Goal: Task Accomplishment & Management: Manage account settings

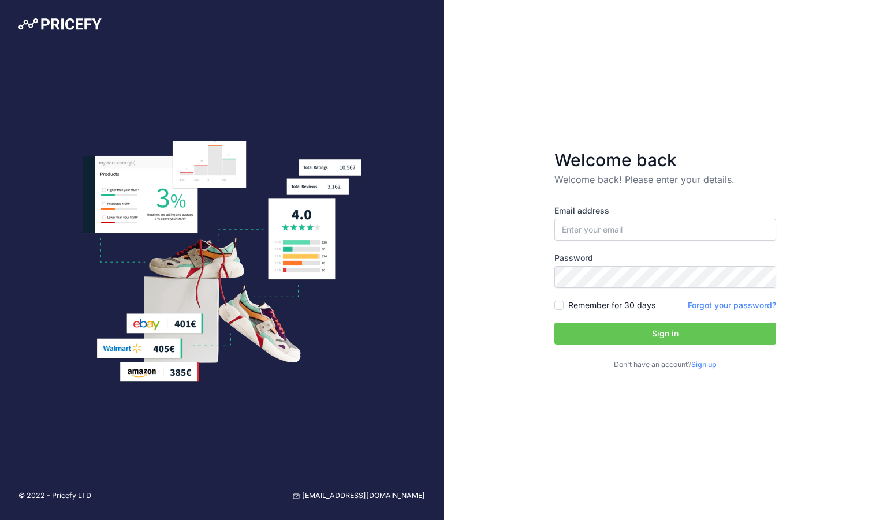
type input "[EMAIL_ADDRESS][DOMAIN_NAME]"
click at [702, 363] on link "Sign up" at bounding box center [703, 364] width 25 height 9
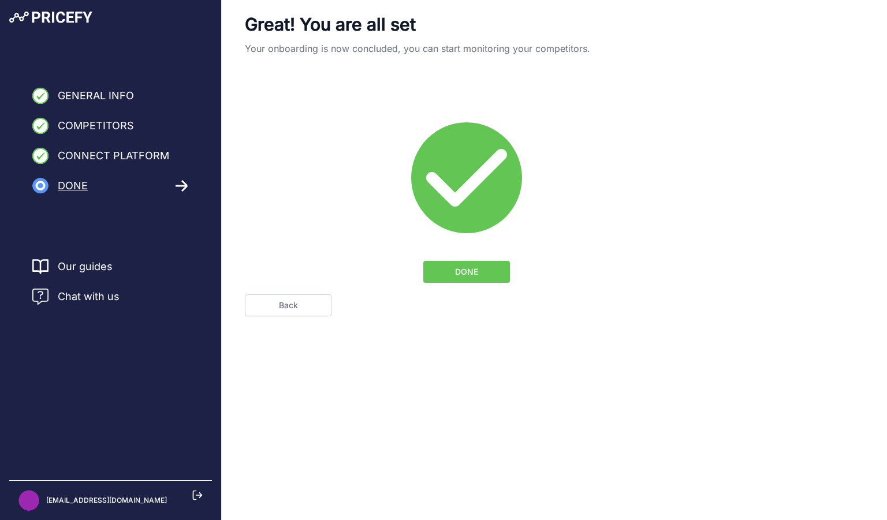
click at [457, 271] on span "DONE" at bounding box center [466, 272] width 23 height 12
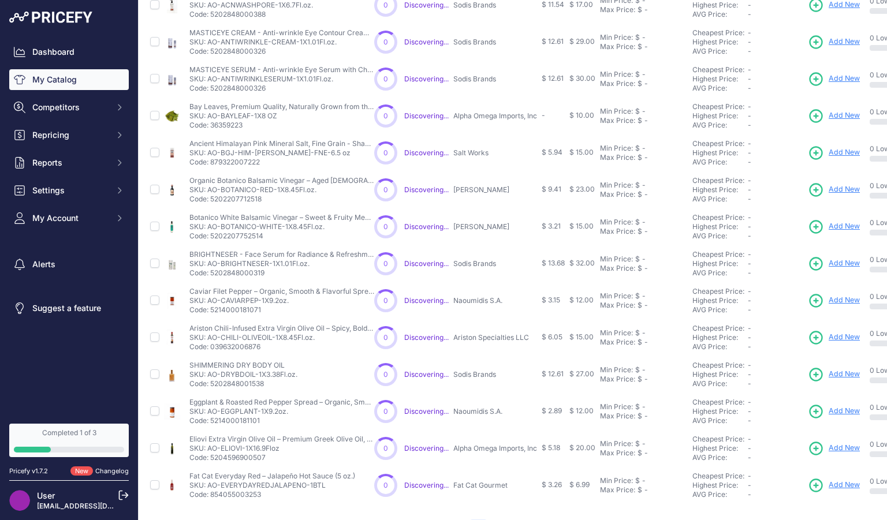
scroll to position [213, 0]
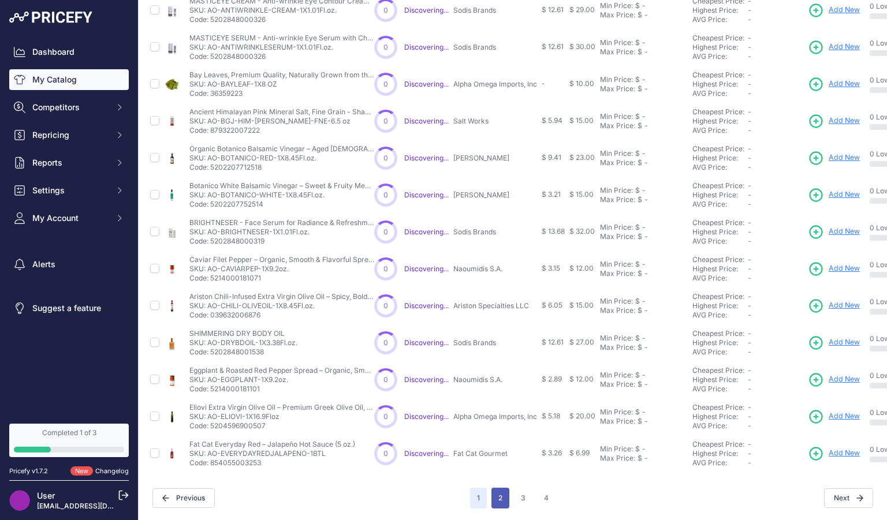
click at [497, 491] on button "2" at bounding box center [500, 498] width 18 height 21
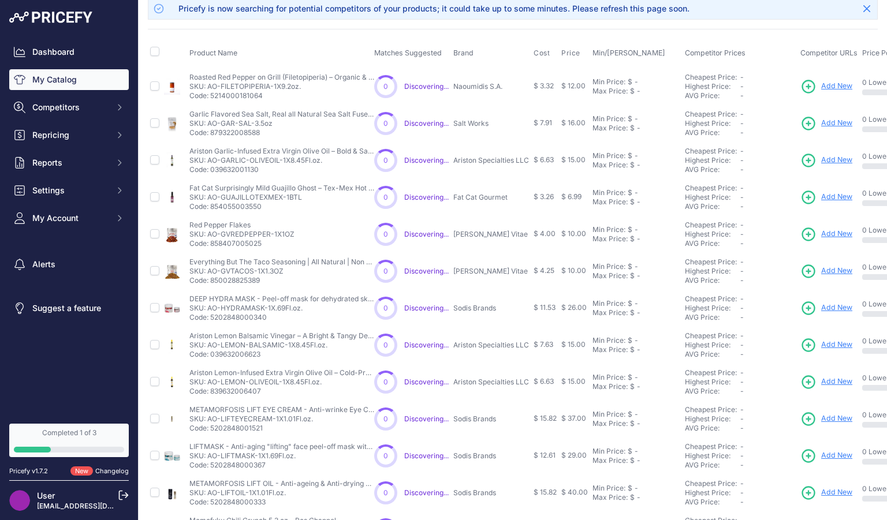
scroll to position [213, 0]
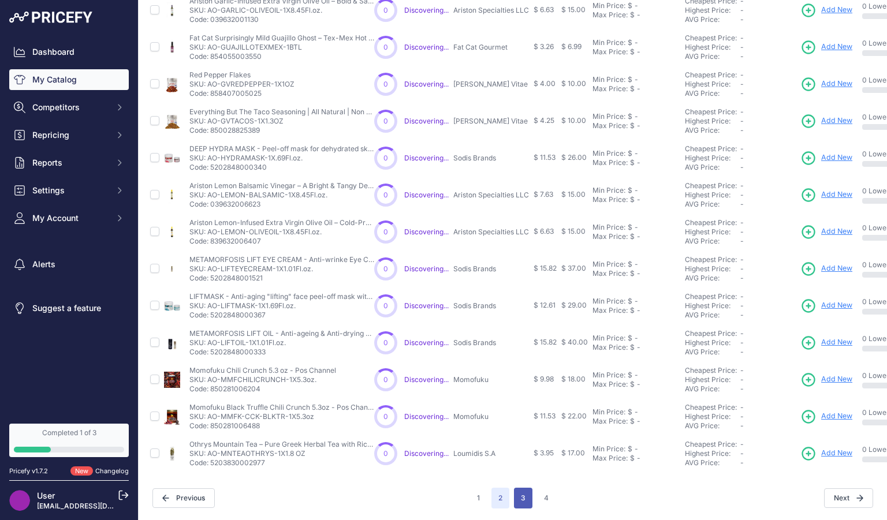
click at [516, 492] on button "3" at bounding box center [523, 498] width 18 height 21
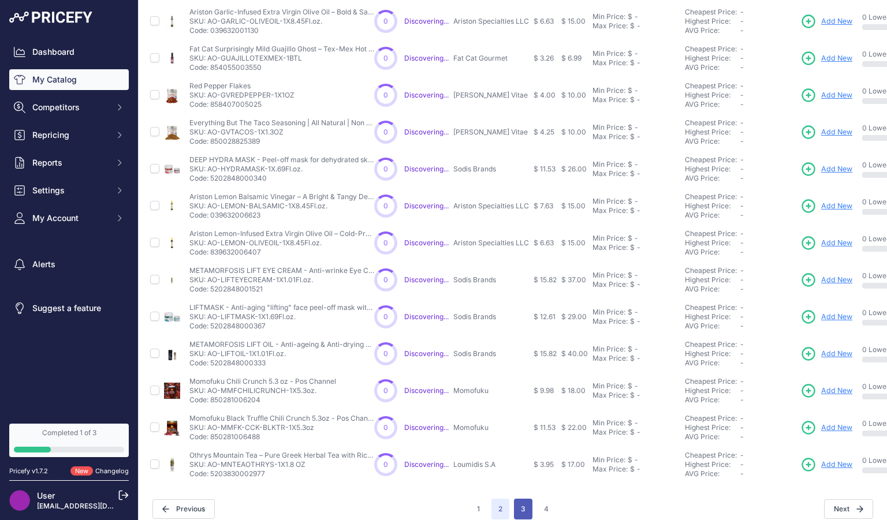
scroll to position [233, 0]
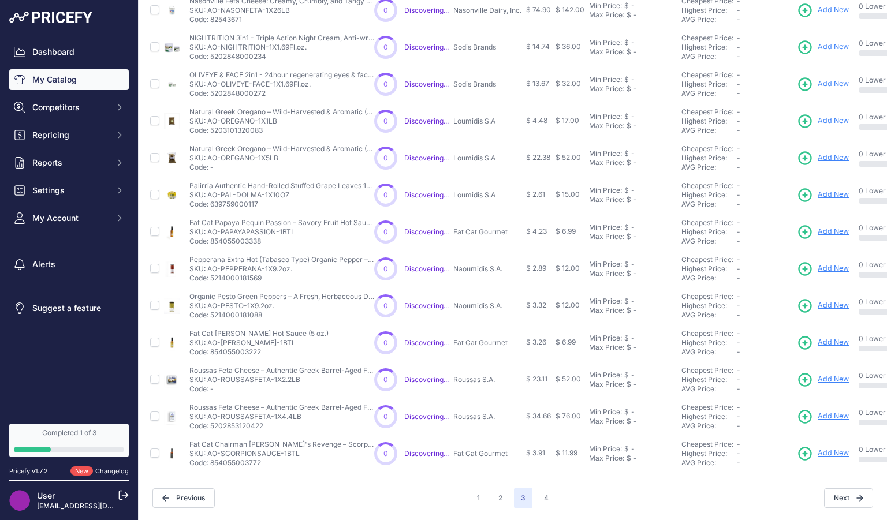
scroll to position [212, 0]
click at [542, 488] on button "4" at bounding box center [546, 498] width 18 height 21
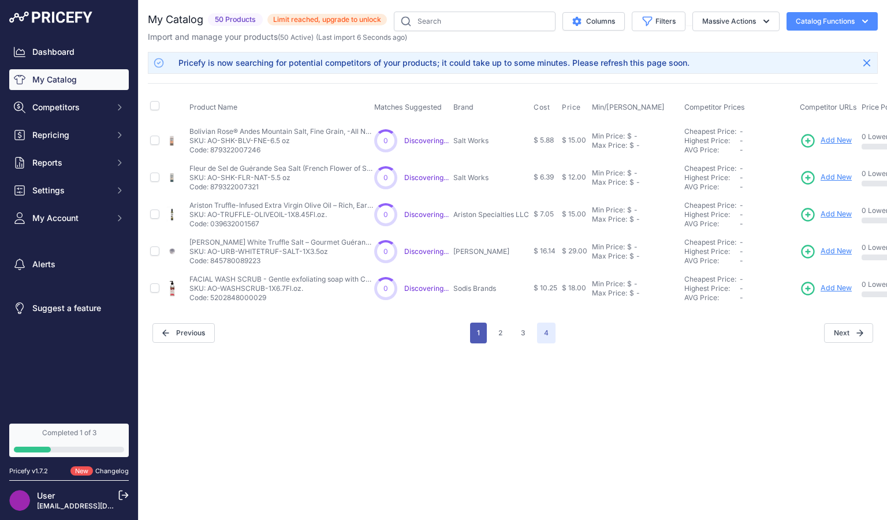
click at [475, 335] on button "1" at bounding box center [478, 333] width 17 height 21
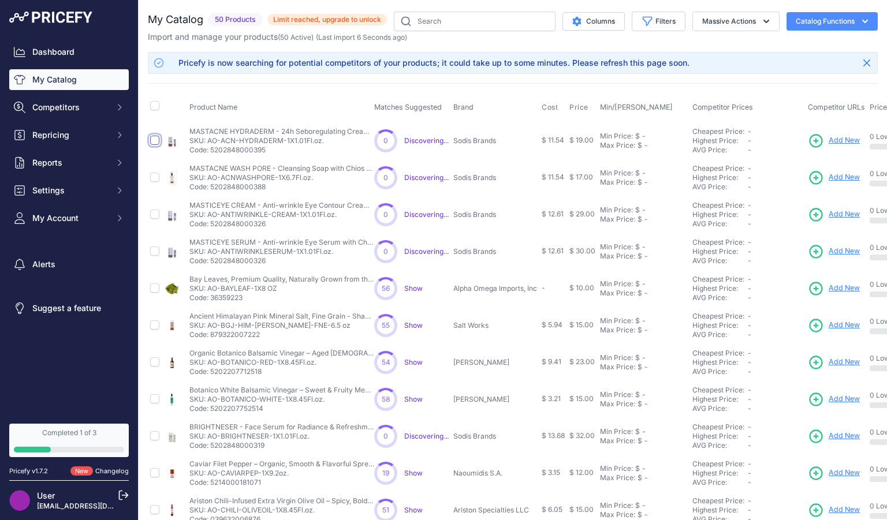
click at [155, 143] on input "checkbox" at bounding box center [154, 140] width 9 height 9
checkbox input "true"
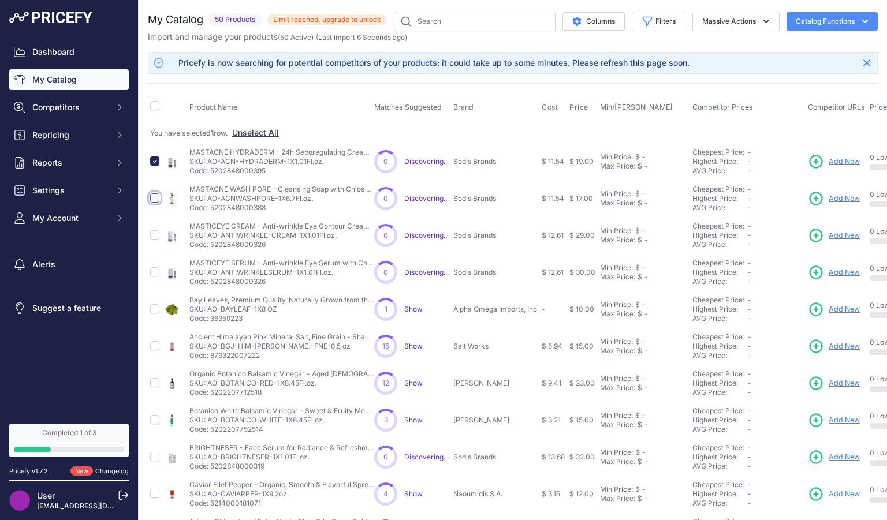
click at [158, 199] on input "checkbox" at bounding box center [154, 197] width 9 height 9
checkbox input "true"
click at [154, 236] on input "checkbox" at bounding box center [154, 234] width 9 height 9
checkbox input "true"
click at [156, 270] on input "checkbox" at bounding box center [154, 271] width 9 height 9
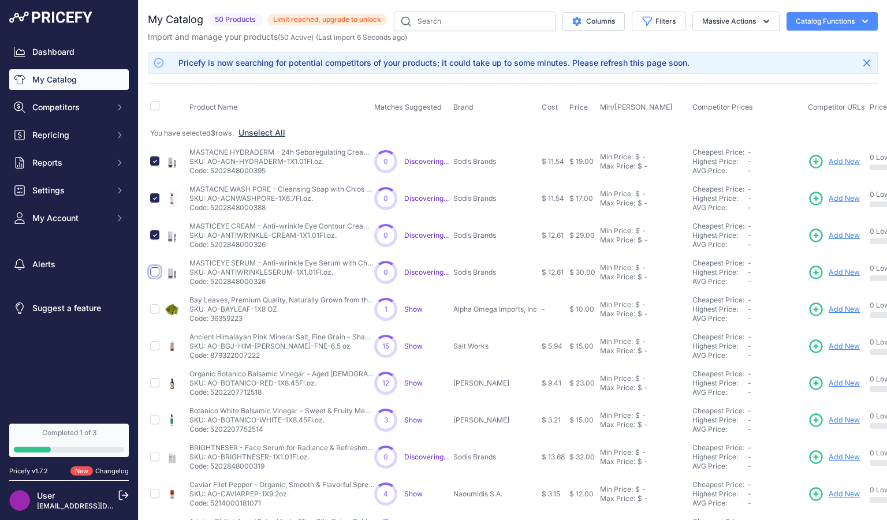
checkbox input "true"
click at [155, 309] on input "checkbox" at bounding box center [154, 308] width 9 height 9
checkbox input "true"
click at [155, 349] on input "checkbox" at bounding box center [154, 345] width 9 height 9
checkbox input "true"
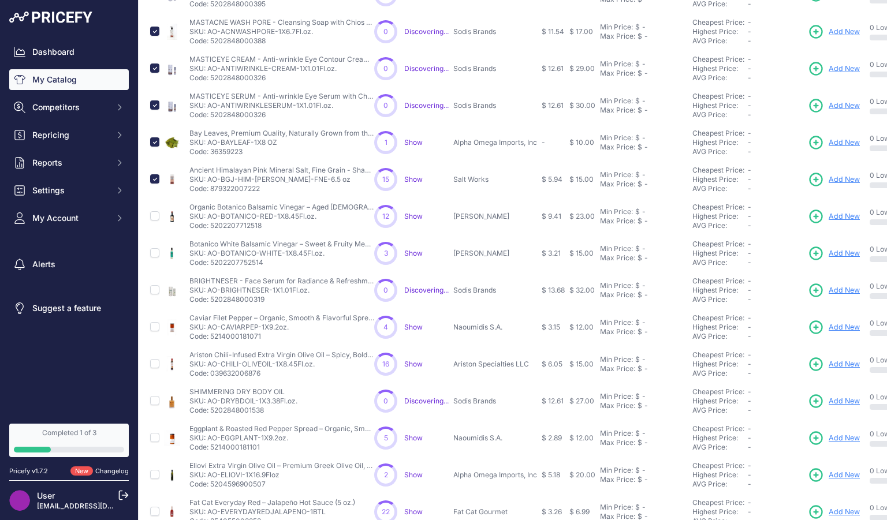
scroll to position [147, 0]
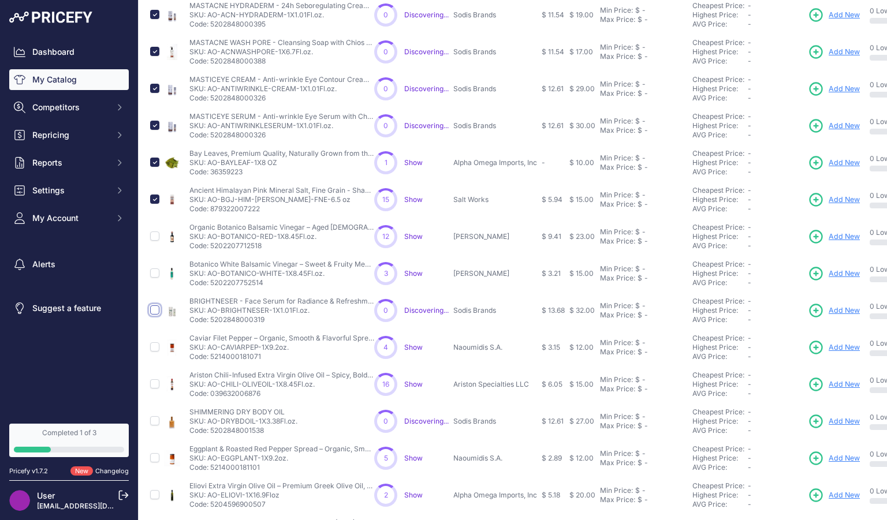
click at [155, 311] on input "checkbox" at bounding box center [154, 309] width 9 height 9
checkbox input "true"
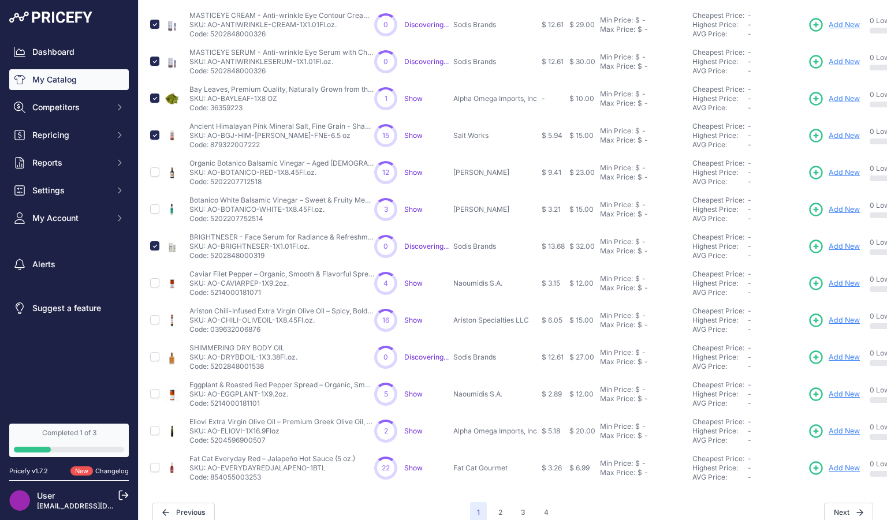
scroll to position [234, 0]
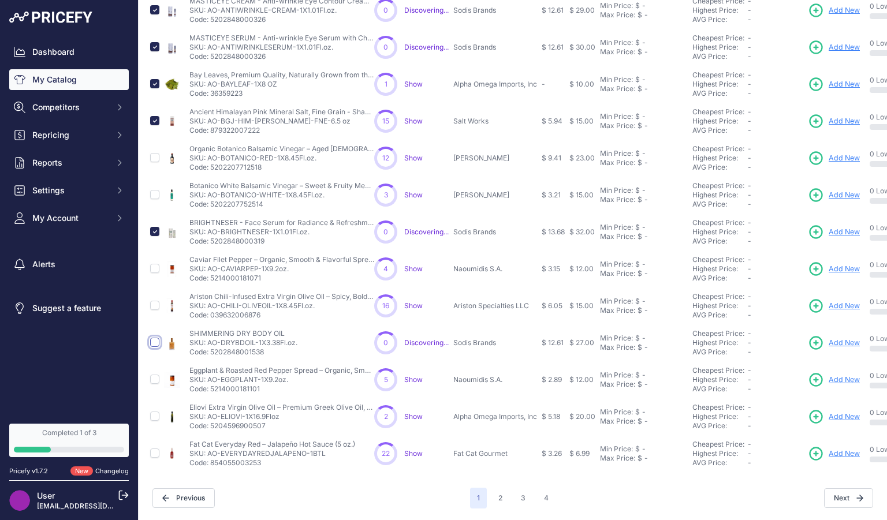
click at [156, 338] on input "checkbox" at bounding box center [154, 342] width 9 height 9
checkbox input "true"
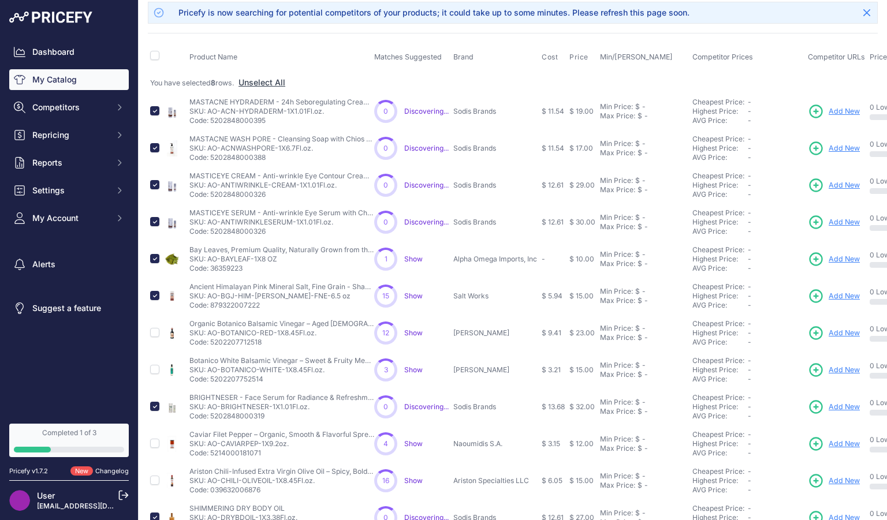
scroll to position [0, 0]
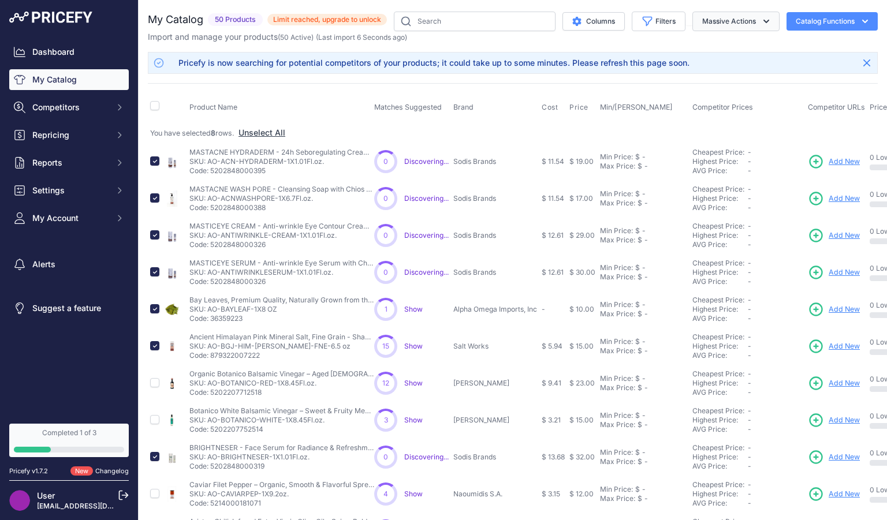
click at [760, 19] on icon "button" at bounding box center [766, 22] width 12 height 12
click at [699, 90] on span "Delete" at bounding box center [708, 90] width 24 height 10
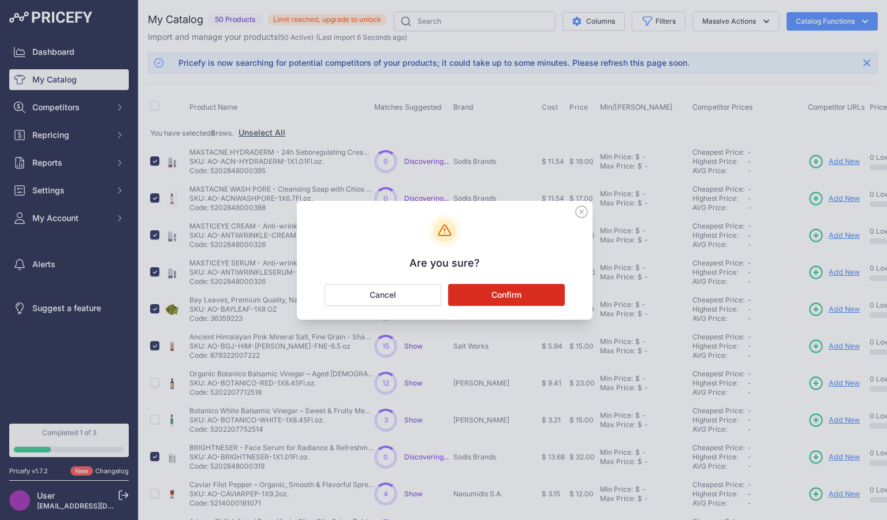
click at [507, 297] on button "Confirm" at bounding box center [506, 295] width 117 height 22
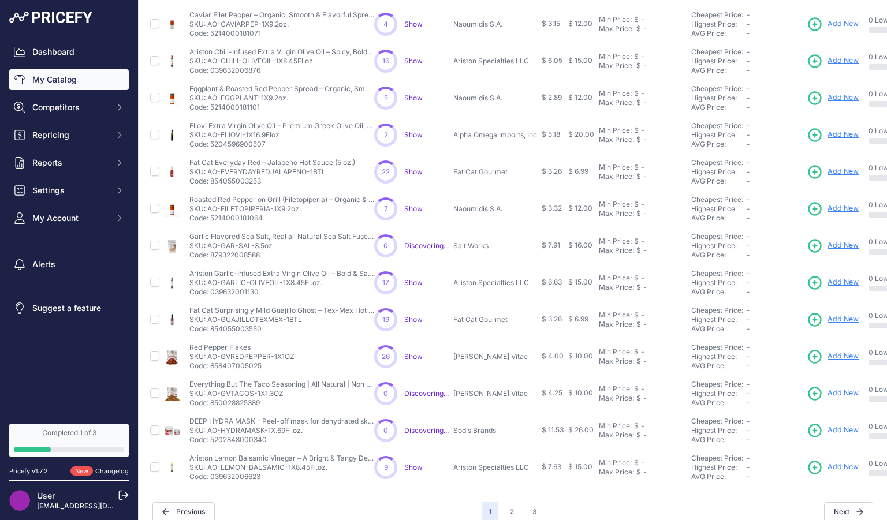
scroll to position [213, 0]
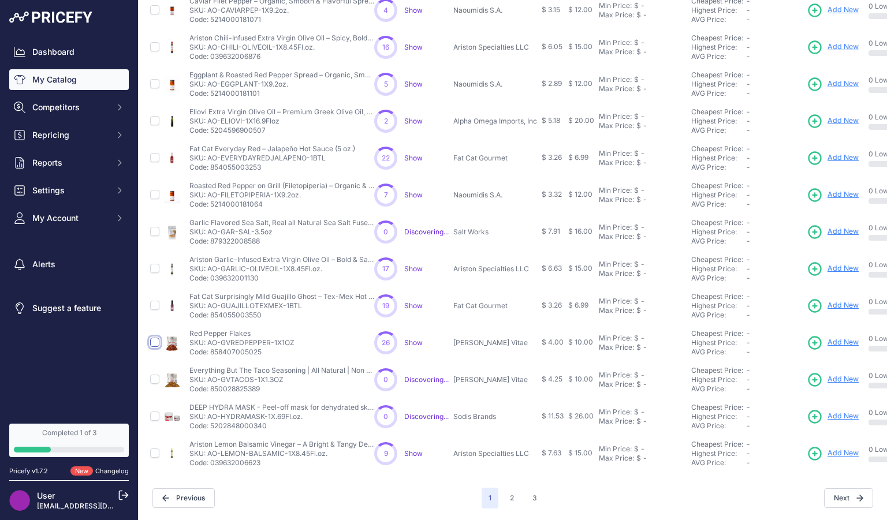
click at [153, 338] on input "checkbox" at bounding box center [154, 342] width 9 height 9
checkbox input "true"
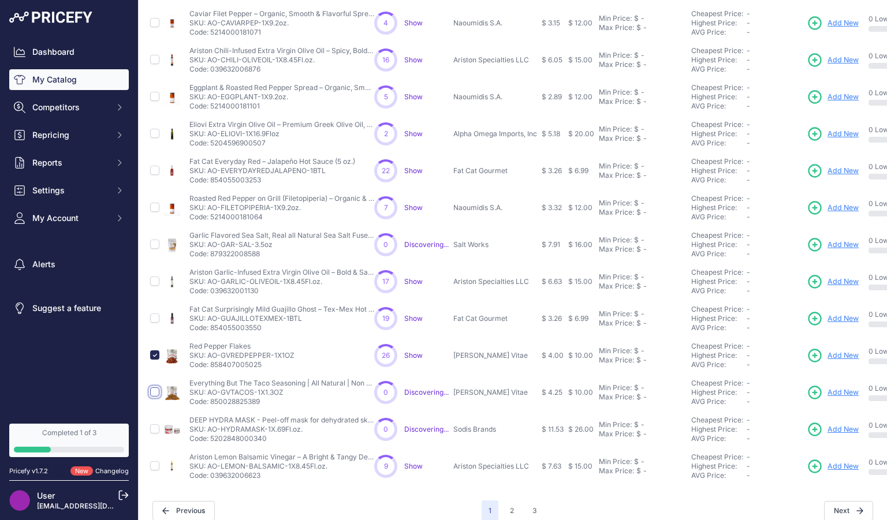
click at [153, 391] on input "checkbox" at bounding box center [154, 391] width 9 height 9
checkbox input "true"
click at [156, 430] on input "checkbox" at bounding box center [154, 428] width 9 height 9
checkbox input "true"
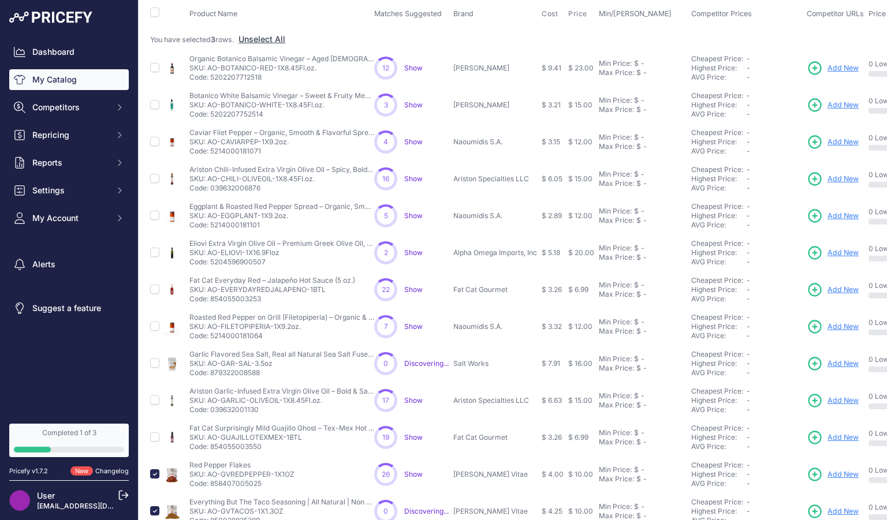
scroll to position [0, 0]
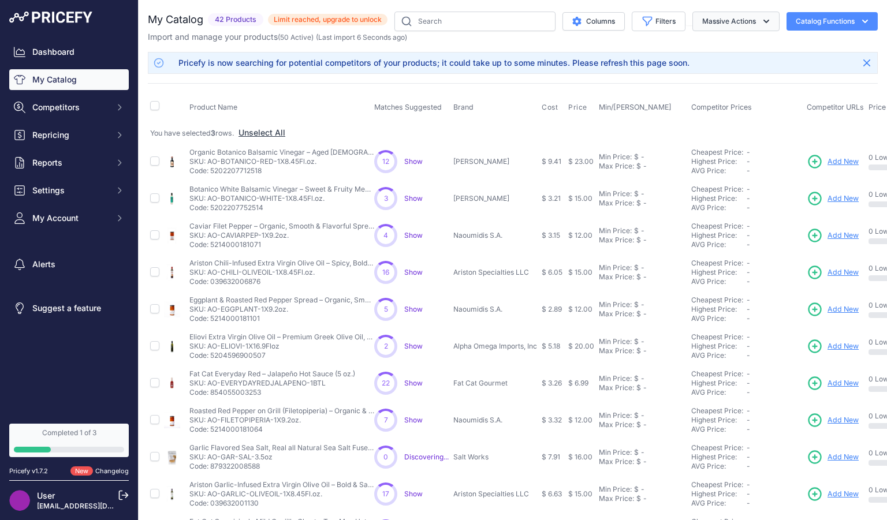
click at [760, 25] on icon "button" at bounding box center [766, 22] width 12 height 12
click at [698, 90] on span "Delete" at bounding box center [708, 90] width 24 height 10
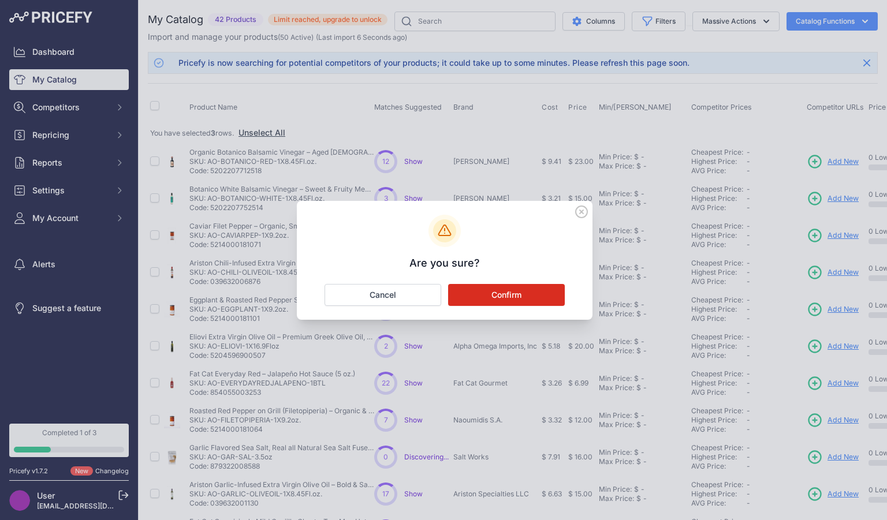
click at [505, 290] on button "Confirm" at bounding box center [506, 295] width 117 height 22
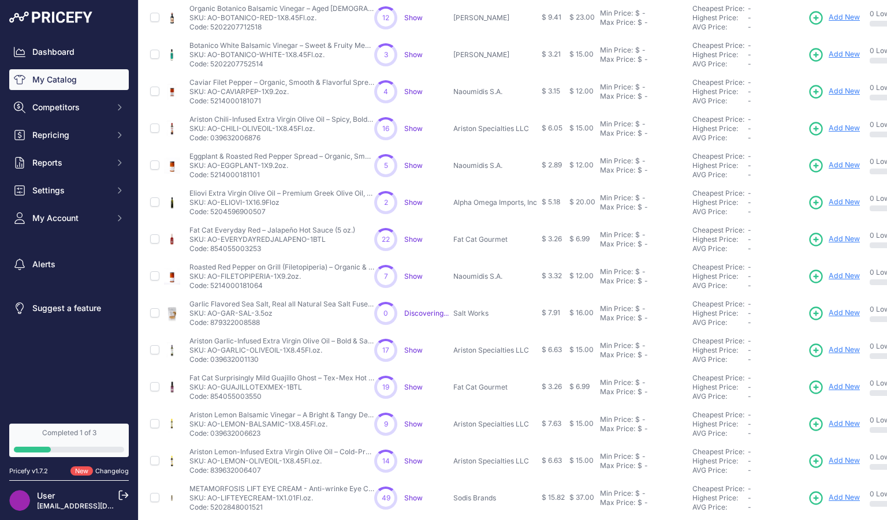
scroll to position [213, 0]
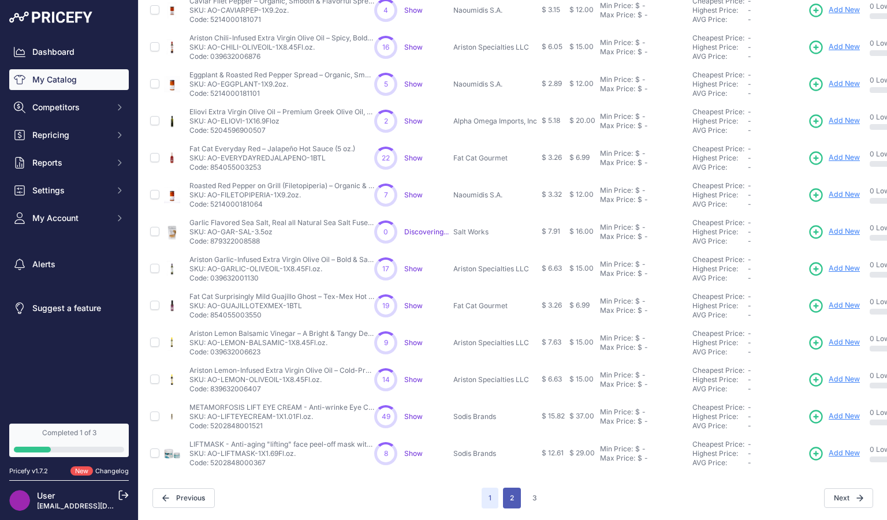
click at [504, 489] on button "2" at bounding box center [512, 498] width 18 height 21
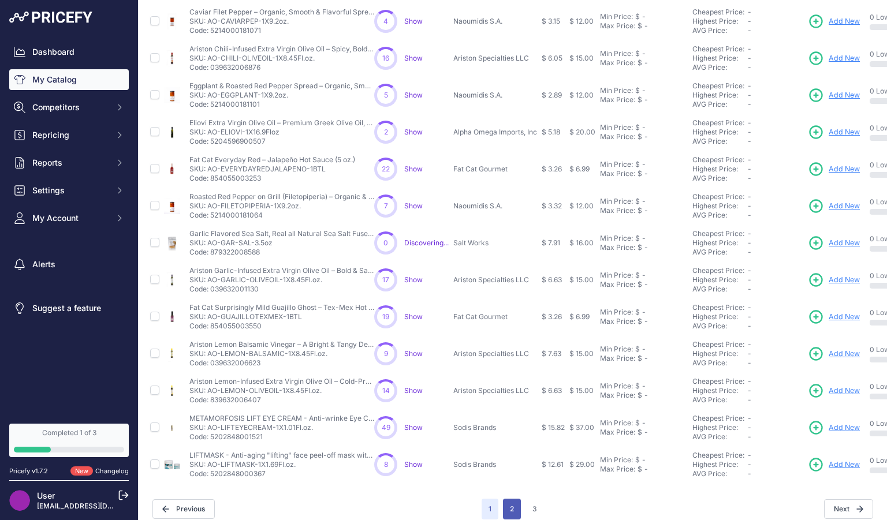
scroll to position [233, 0]
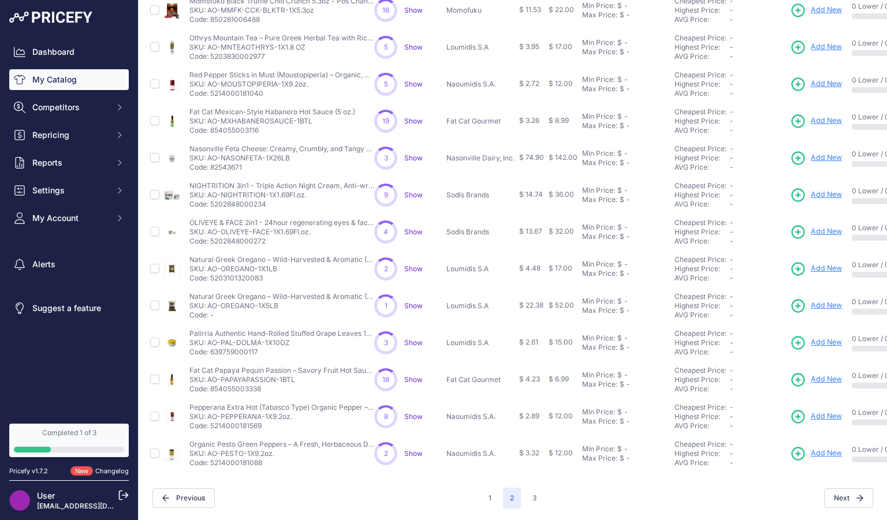
click at [487, 490] on button "1" at bounding box center [490, 498] width 17 height 21
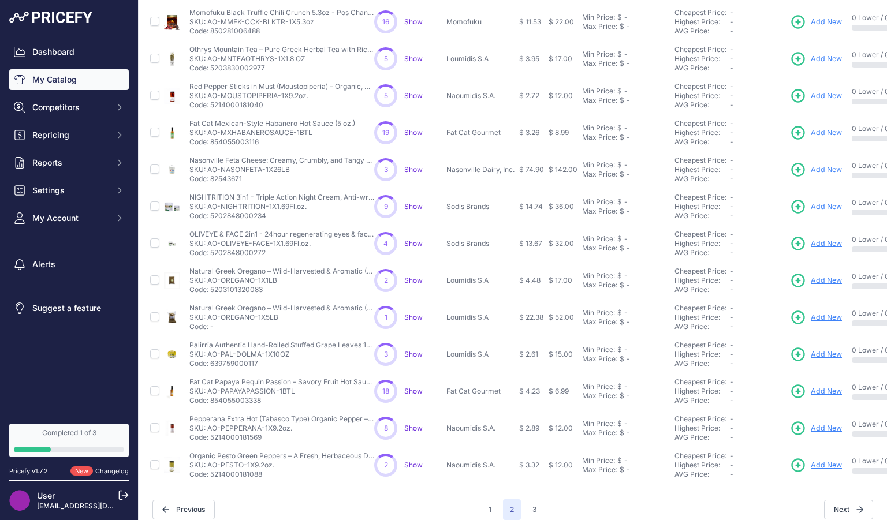
scroll to position [232, 0]
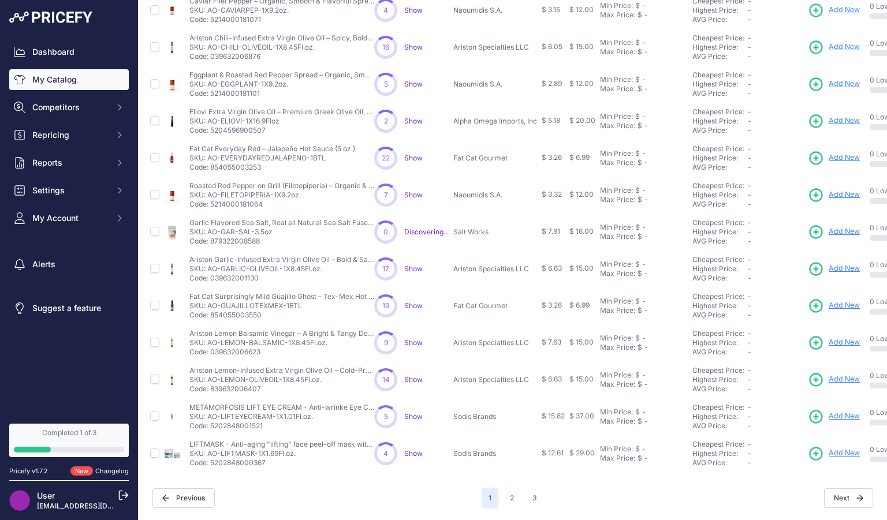
scroll to position [212, 0]
click at [155, 449] on input "checkbox" at bounding box center [154, 453] width 9 height 9
checkbox input "true"
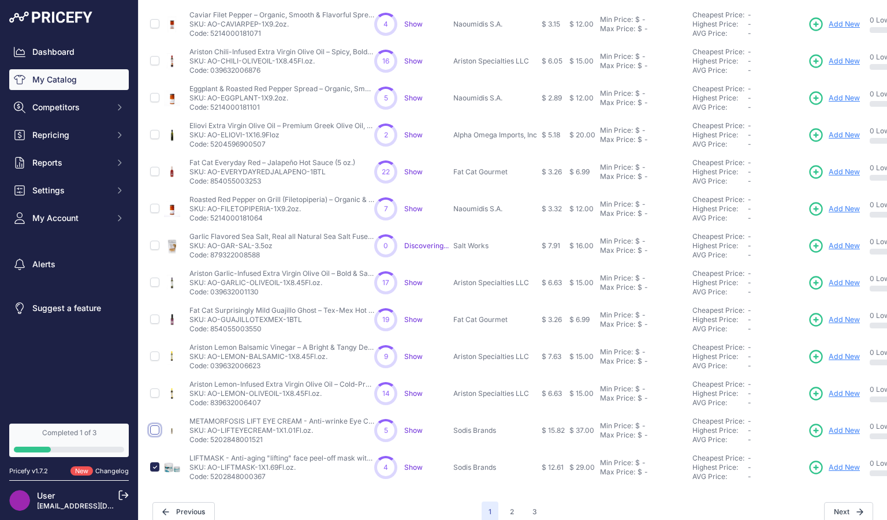
click at [154, 430] on input "checkbox" at bounding box center [154, 429] width 9 height 9
checkbox input "true"
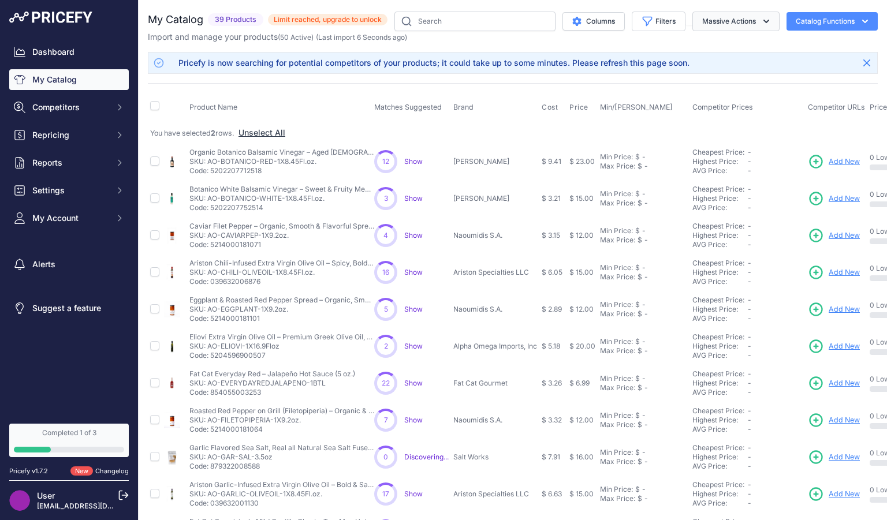
click at [760, 25] on icon "button" at bounding box center [766, 22] width 12 height 12
click at [700, 92] on span "Delete" at bounding box center [708, 90] width 24 height 10
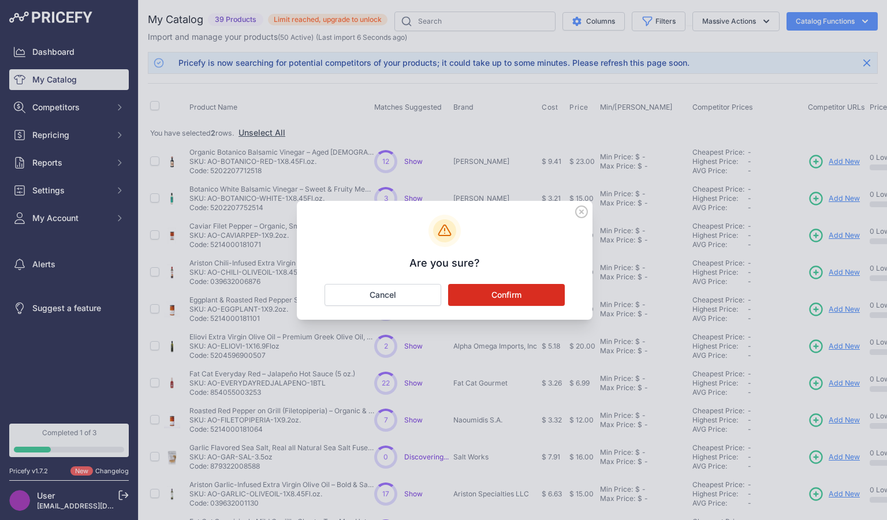
click at [516, 294] on button "Confirm" at bounding box center [506, 295] width 117 height 22
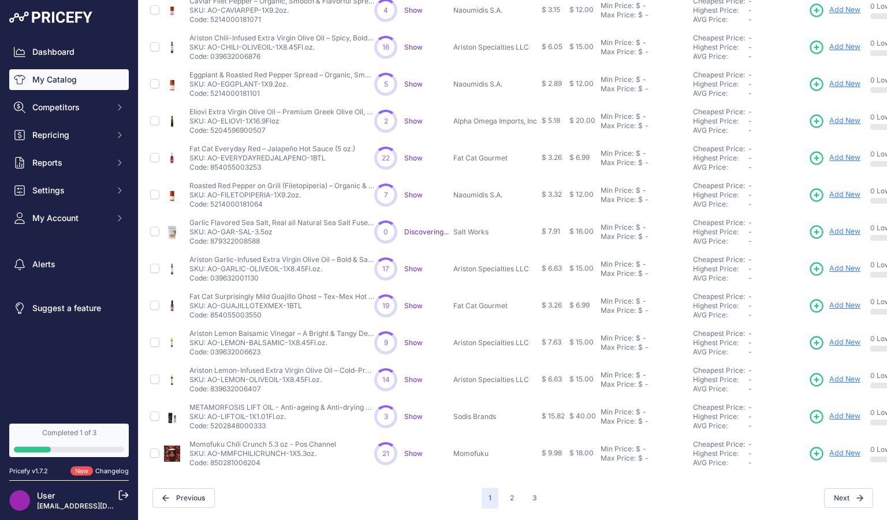
scroll to position [213, 0]
click at [154, 412] on input "checkbox" at bounding box center [154, 416] width 9 height 9
checkbox input "true"
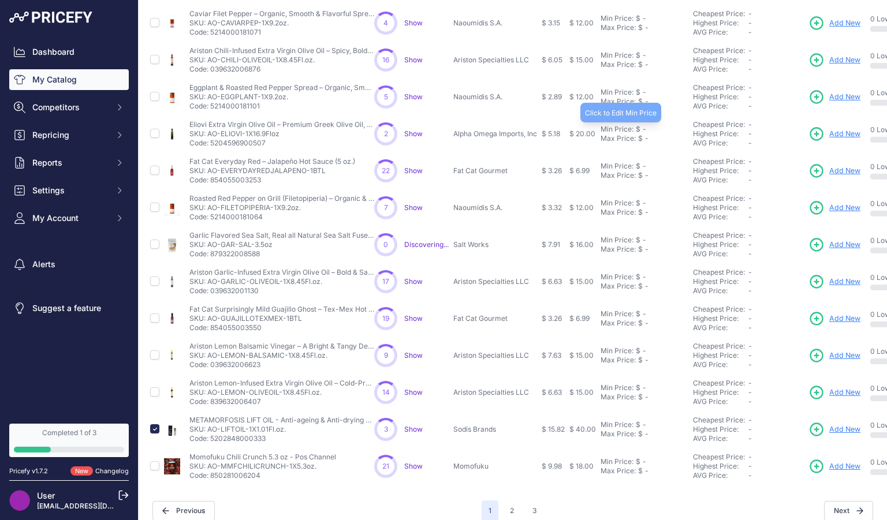
scroll to position [0, 0]
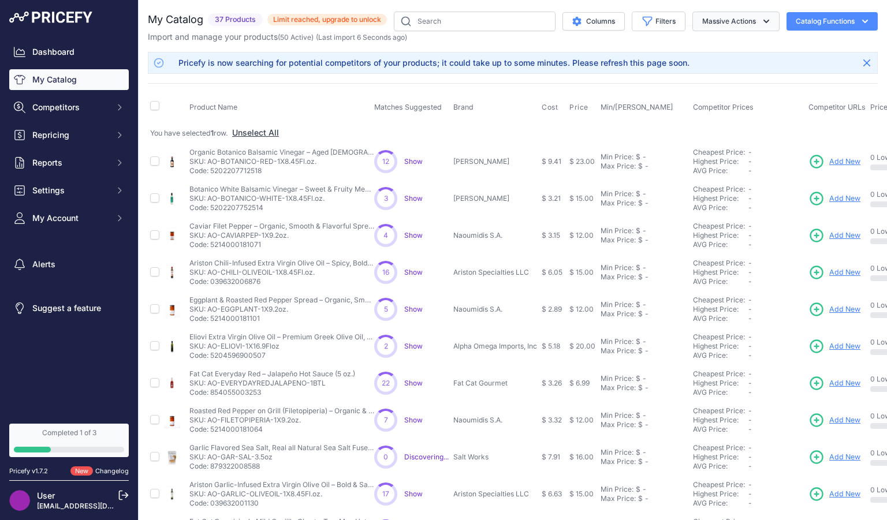
click at [763, 22] on icon "button" at bounding box center [766, 21] width 6 height 3
click at [698, 91] on span "Delete" at bounding box center [708, 90] width 24 height 10
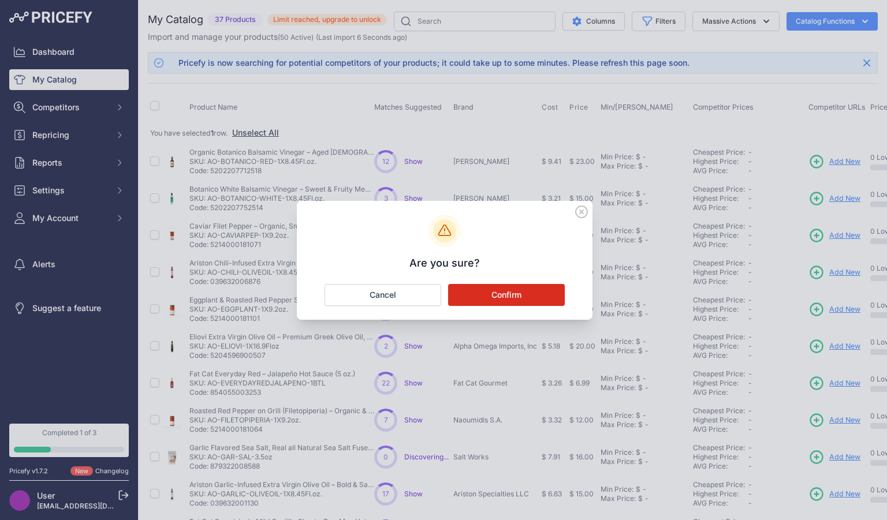
click at [505, 292] on button "Confirm" at bounding box center [506, 295] width 117 height 22
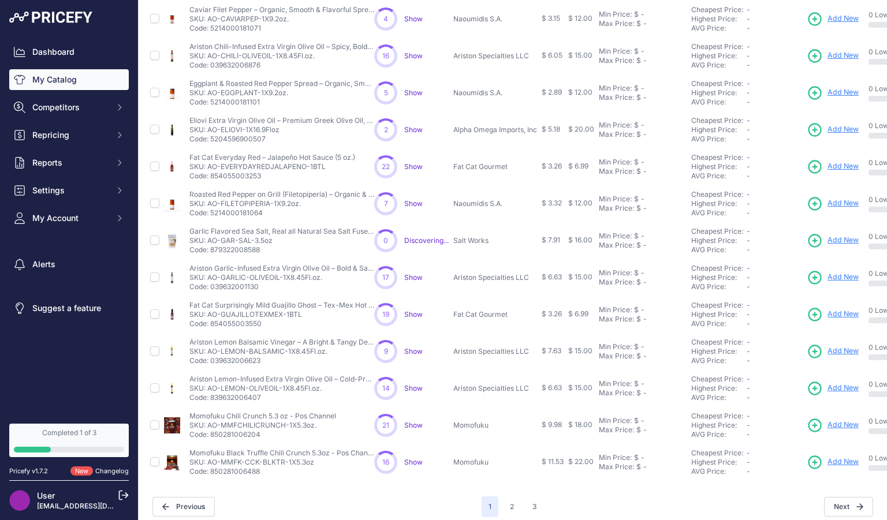
scroll to position [213, 0]
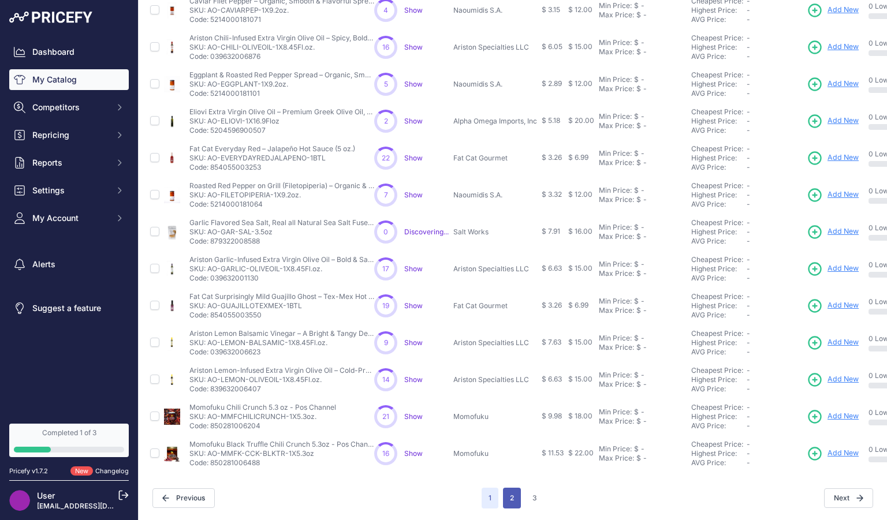
click at [507, 488] on button "2" at bounding box center [512, 498] width 18 height 21
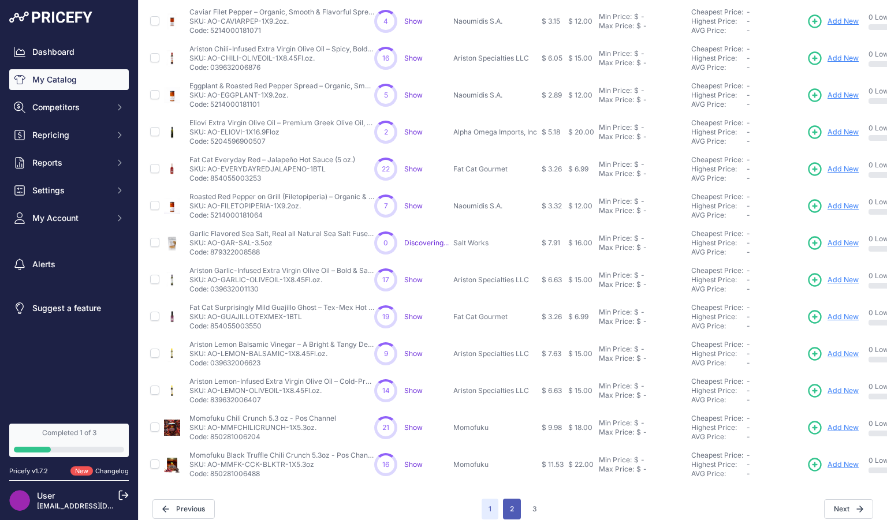
scroll to position [233, 0]
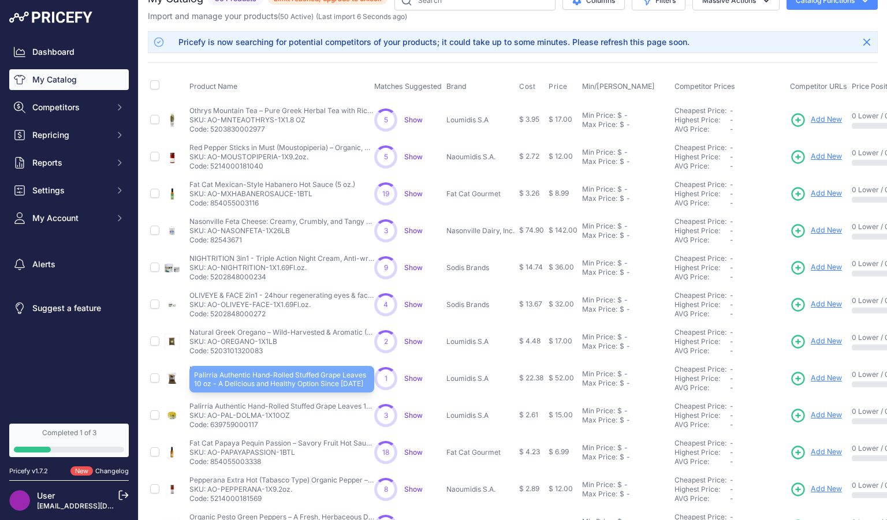
scroll to position [7, 0]
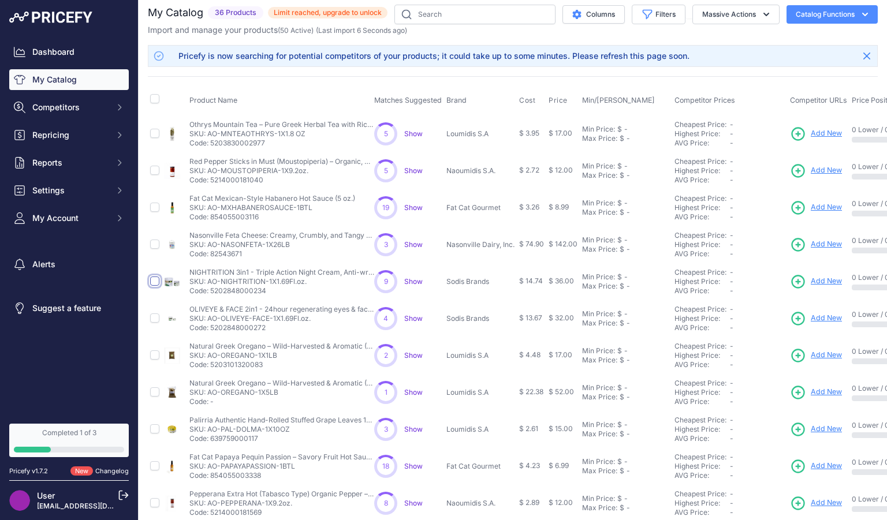
click at [153, 280] on input "checkbox" at bounding box center [154, 281] width 9 height 9
checkbox input "true"
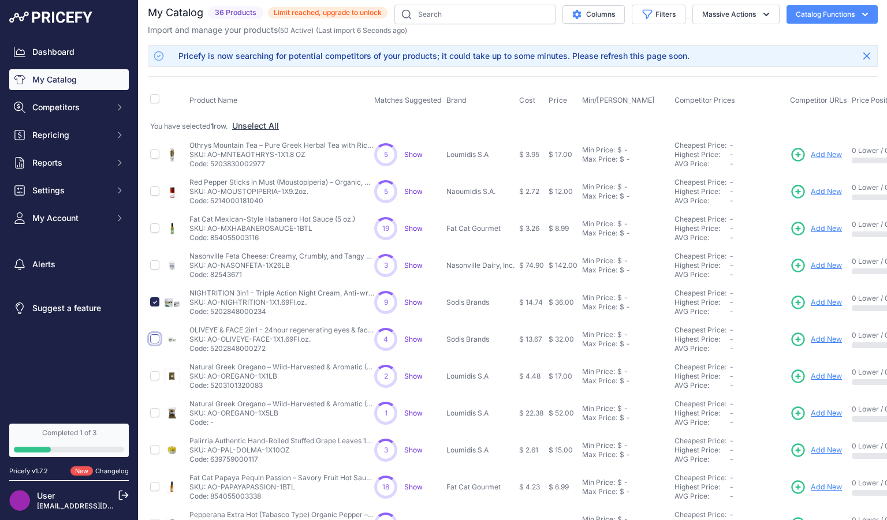
click at [154, 339] on input "checkbox" at bounding box center [154, 338] width 9 height 9
checkbox input "true"
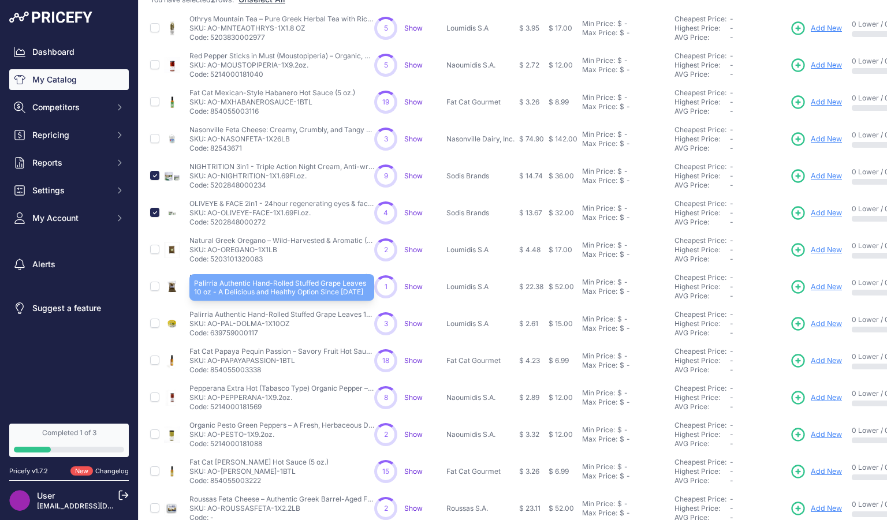
scroll to position [182, 0]
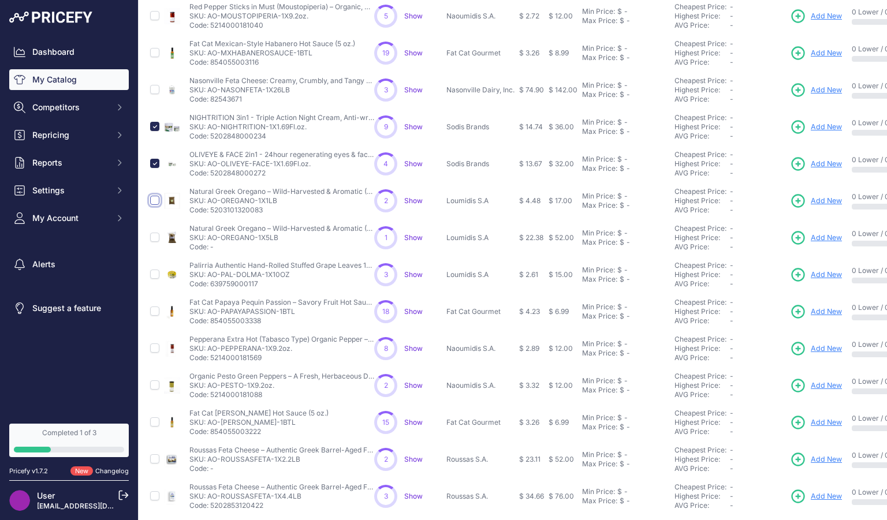
click at [154, 200] on input "checkbox" at bounding box center [154, 200] width 9 height 9
checkbox input "true"
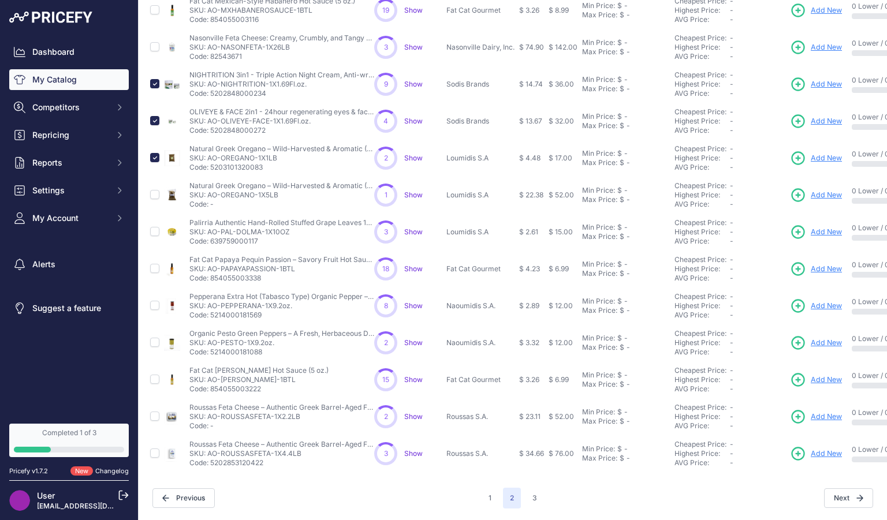
scroll to position [0, 0]
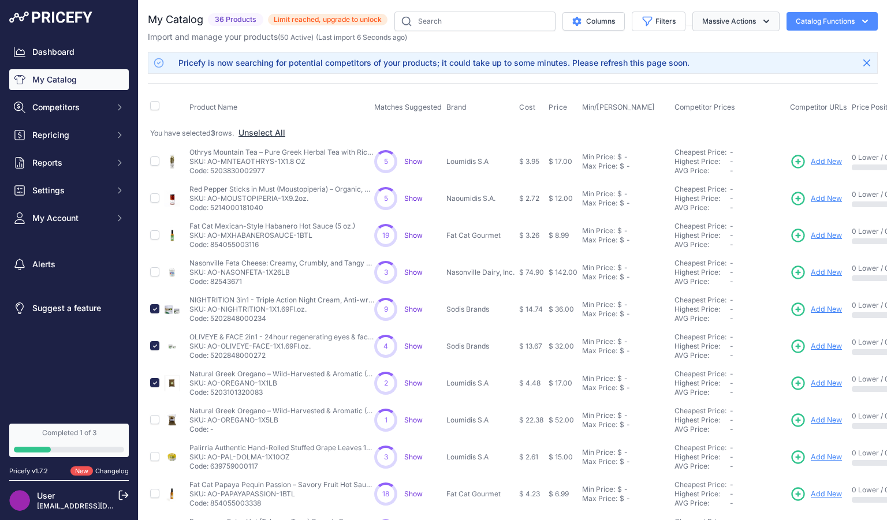
click at [763, 22] on icon "button" at bounding box center [766, 21] width 6 height 3
click at [706, 89] on span "Delete" at bounding box center [708, 90] width 24 height 10
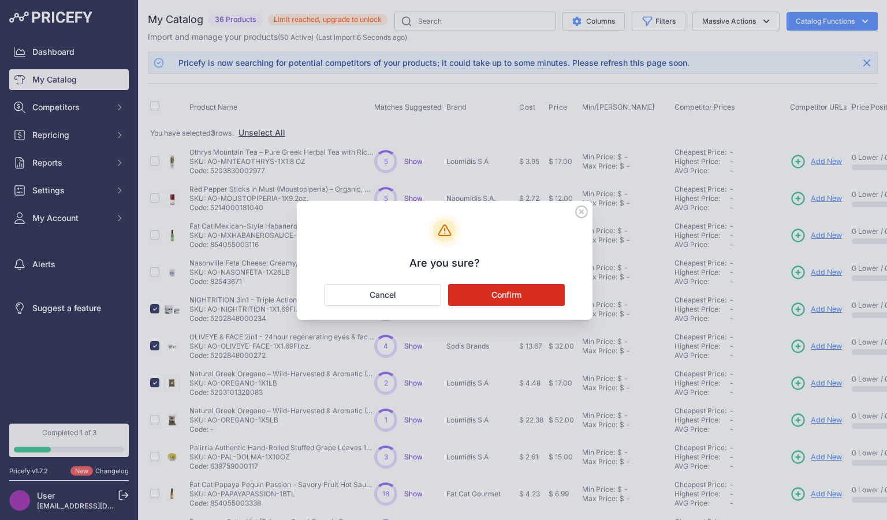
click at [516, 297] on button "Confirm" at bounding box center [506, 295] width 117 height 22
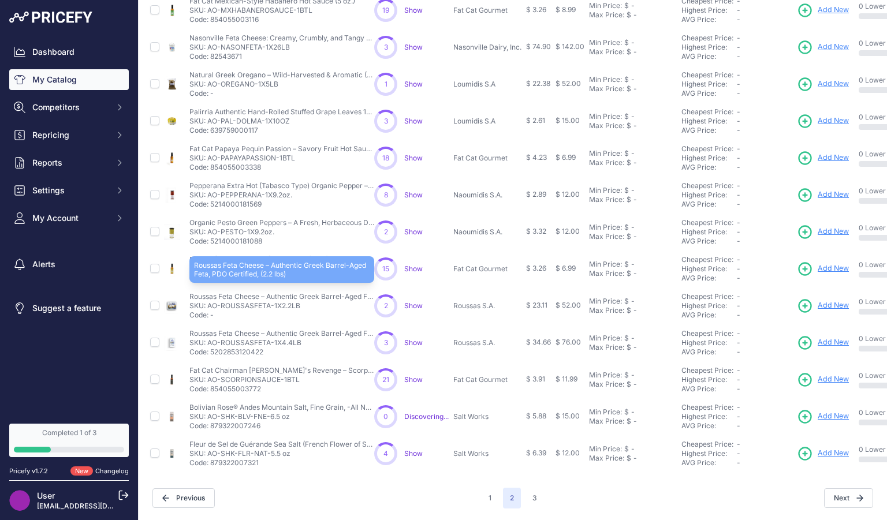
scroll to position [213, 0]
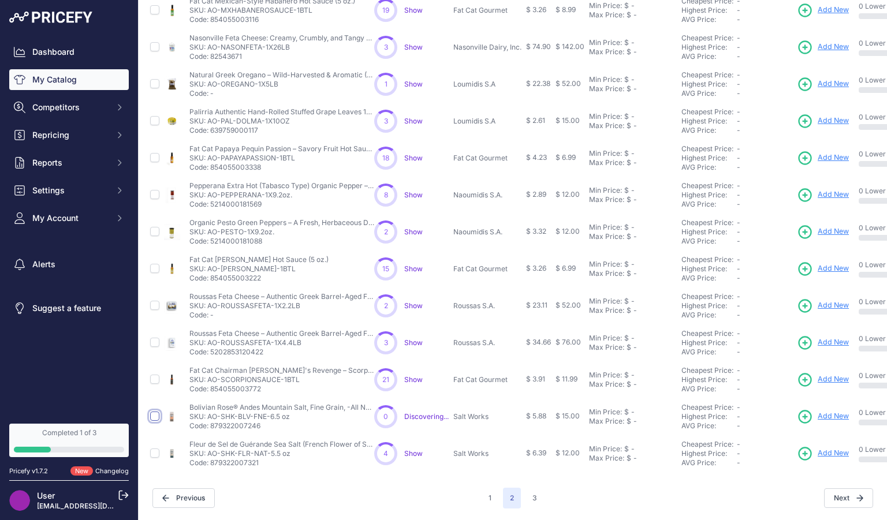
click at [155, 412] on input "checkbox" at bounding box center [154, 416] width 9 height 9
checkbox input "true"
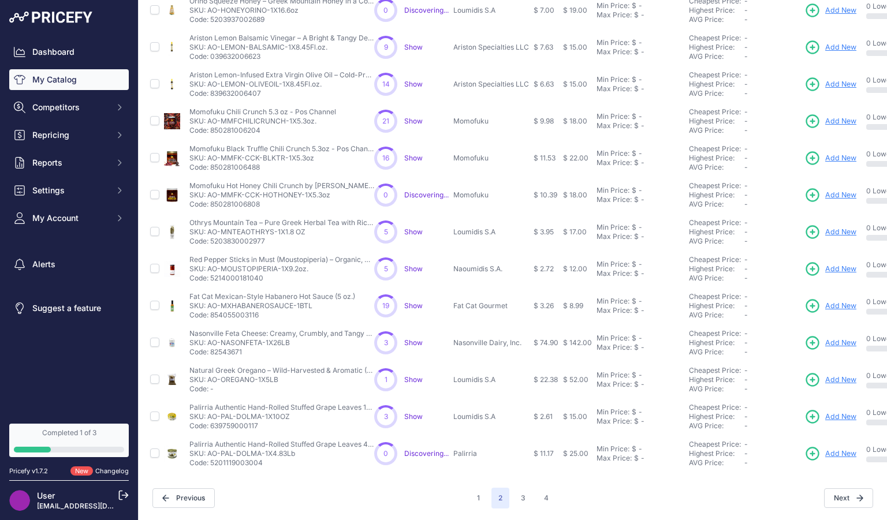
scroll to position [212, 0]
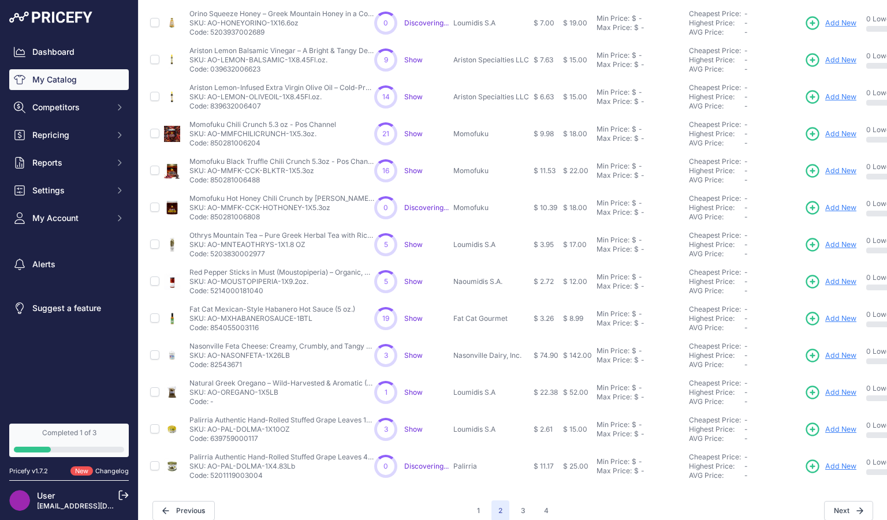
click at [155, 444] on td at bounding box center [155, 429] width 14 height 37
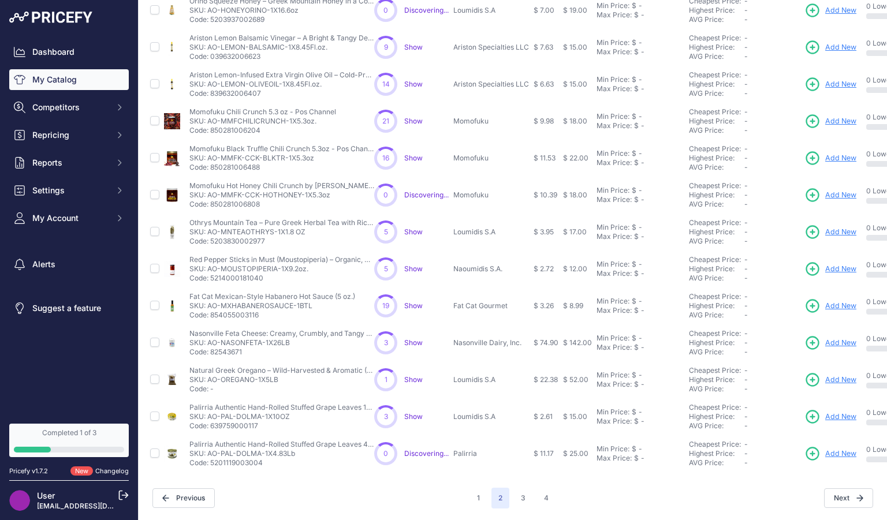
scroll to position [233, 0]
click at [155, 449] on input "checkbox" at bounding box center [154, 453] width 9 height 9
checkbox input "true"
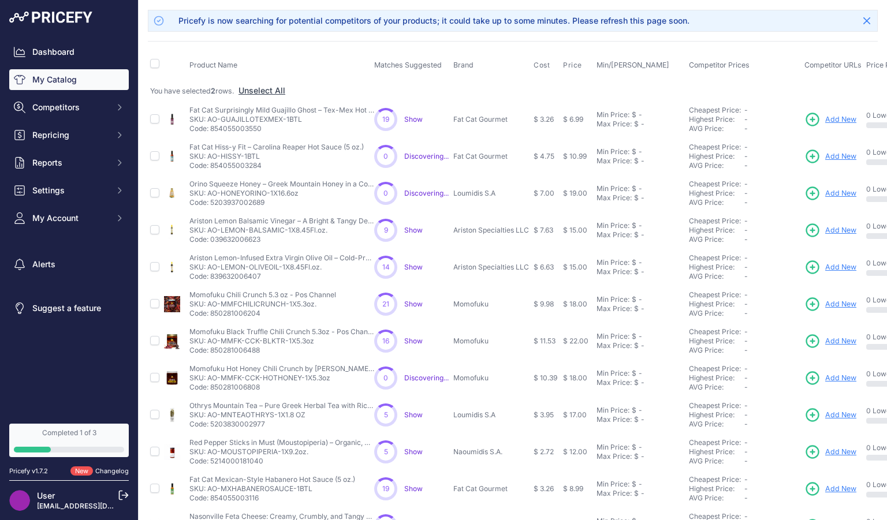
scroll to position [0, 0]
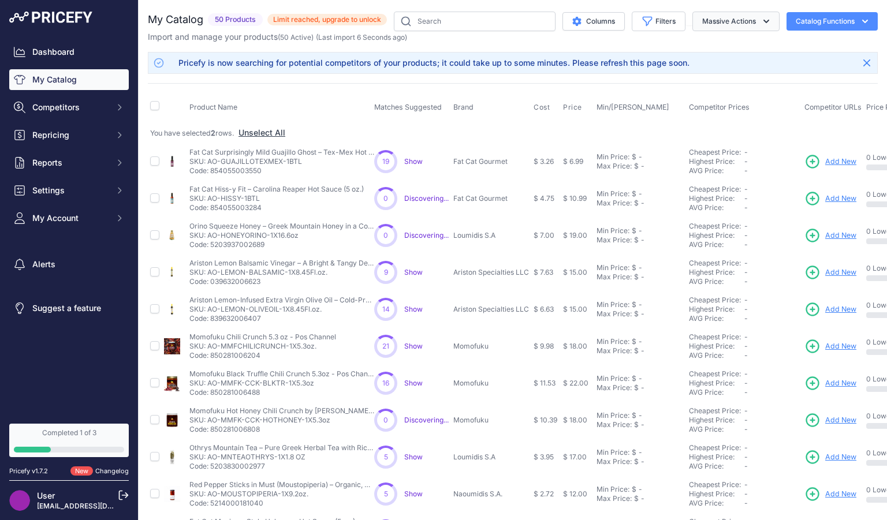
click at [760, 19] on icon "button" at bounding box center [766, 22] width 12 height 12
click at [696, 94] on span "Delete" at bounding box center [708, 90] width 24 height 10
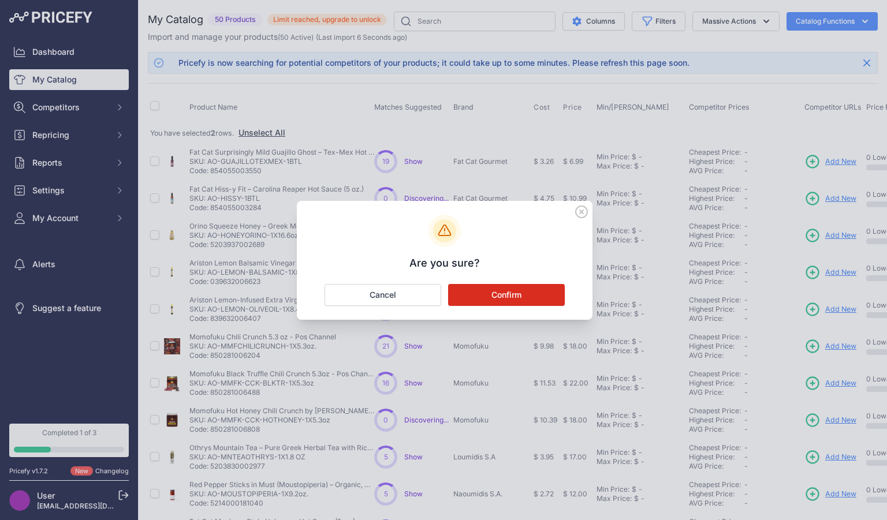
click at [505, 291] on button "Confirm" at bounding box center [506, 295] width 117 height 22
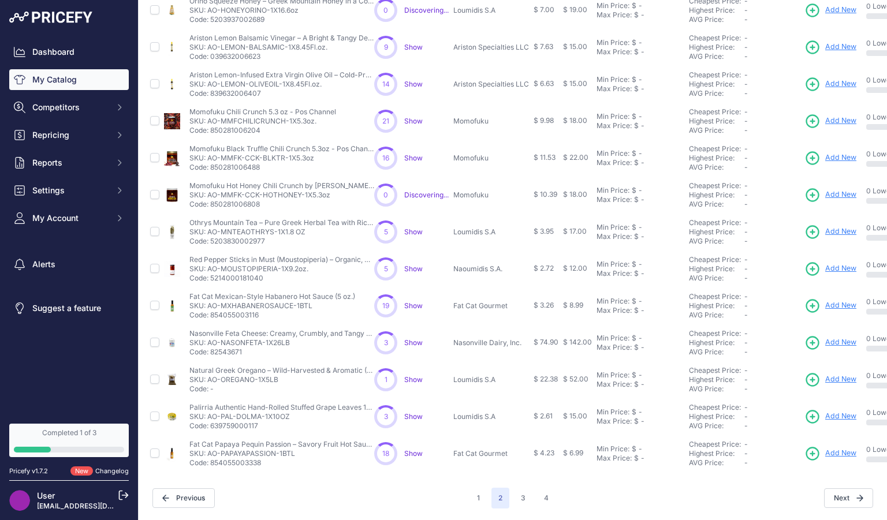
scroll to position [213, 0]
click at [519, 488] on button "3" at bounding box center [523, 498] width 18 height 21
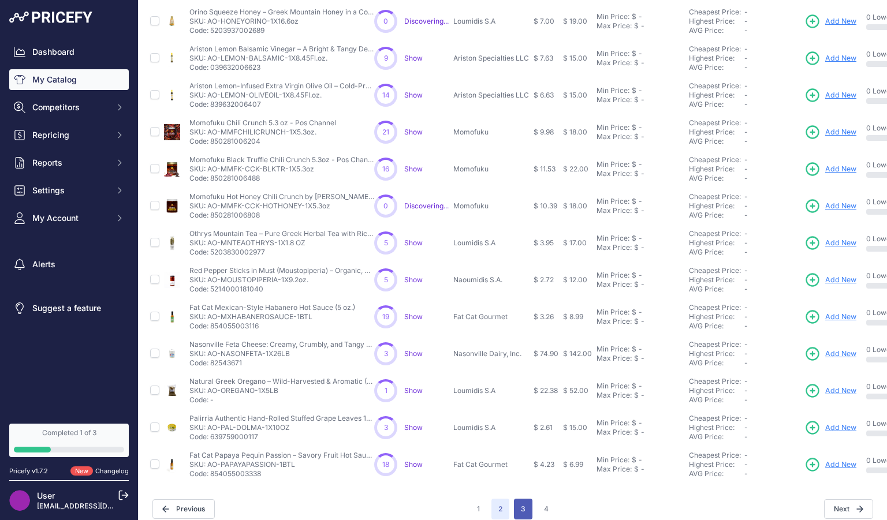
scroll to position [233, 0]
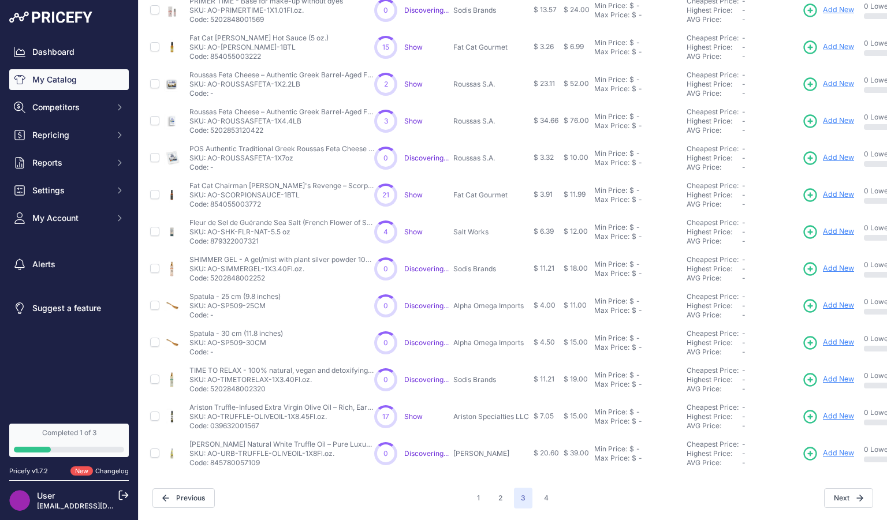
scroll to position [213, 0]
click at [155, 227] on input "checkbox" at bounding box center [154, 231] width 9 height 9
checkbox input "true"
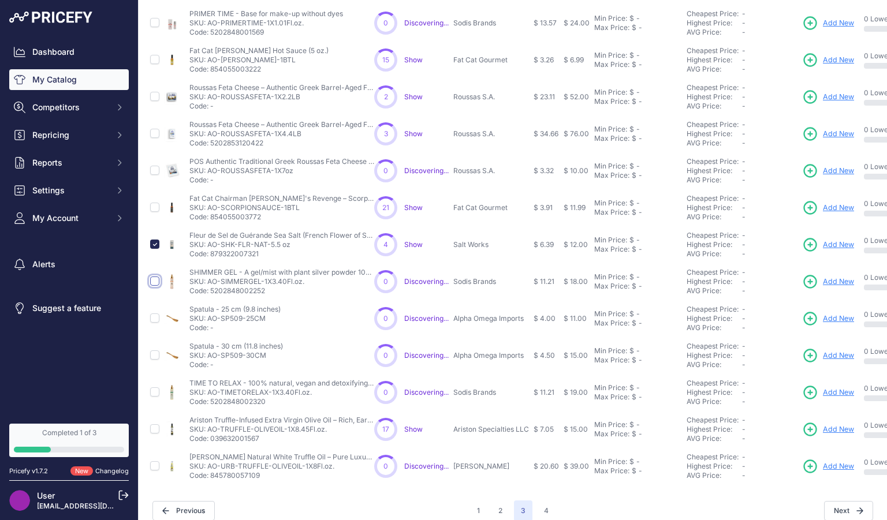
click at [154, 283] on input "checkbox" at bounding box center [154, 281] width 9 height 9
checkbox input "true"
click at [154, 391] on input "checkbox" at bounding box center [154, 391] width 9 height 9
checkbox input "true"
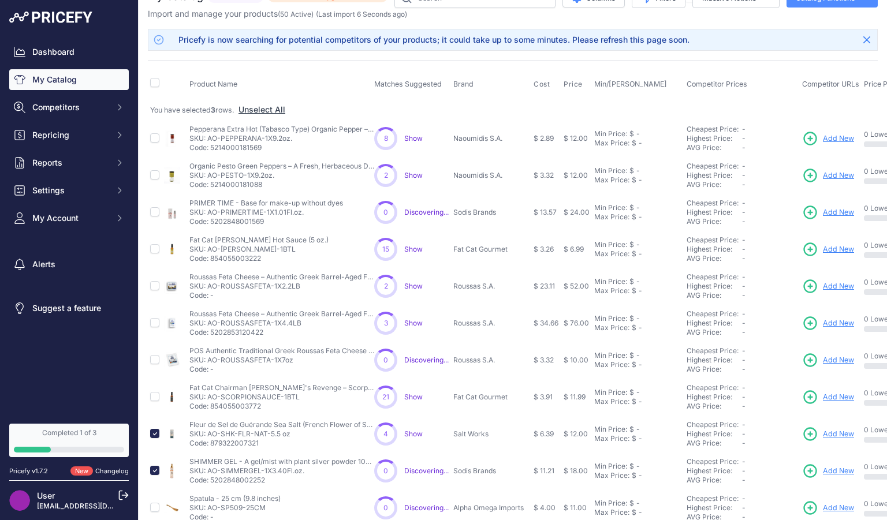
scroll to position [0, 0]
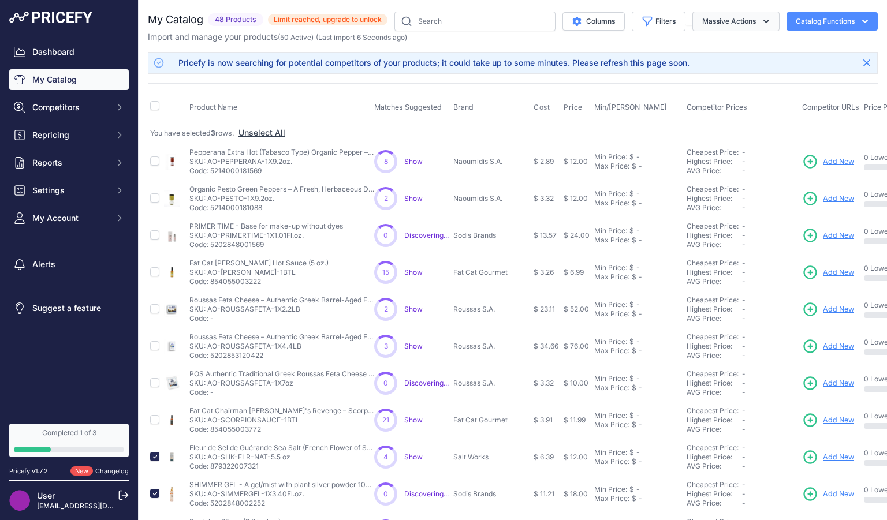
click at [760, 17] on icon "button" at bounding box center [766, 22] width 12 height 12
click at [706, 89] on span "Delete" at bounding box center [708, 90] width 24 height 10
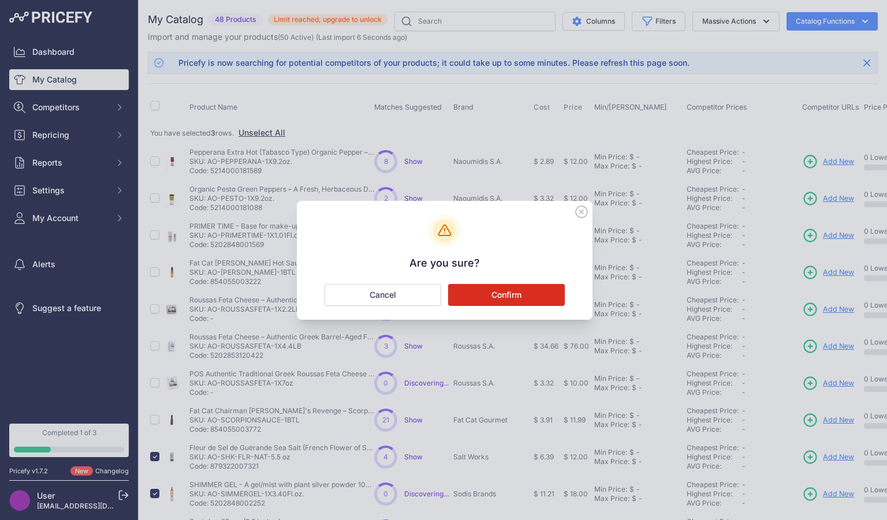
click at [511, 298] on button "Confirm" at bounding box center [506, 295] width 117 height 22
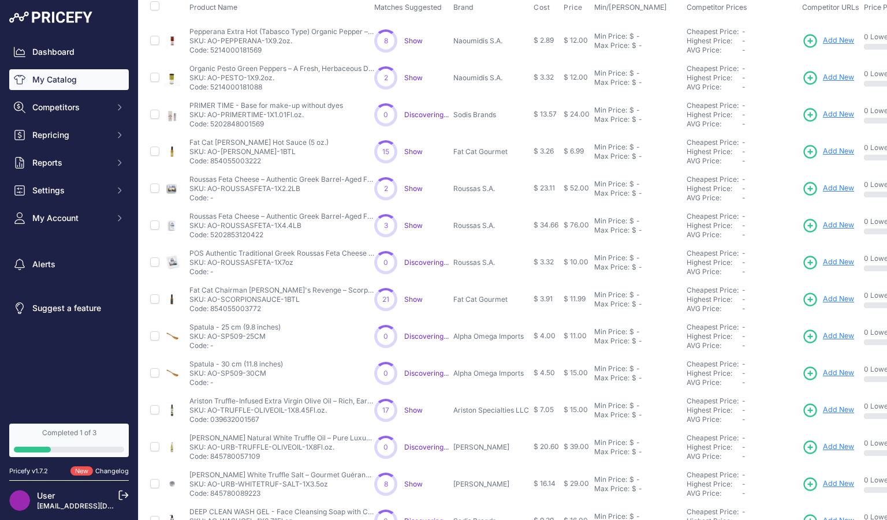
scroll to position [150, 0]
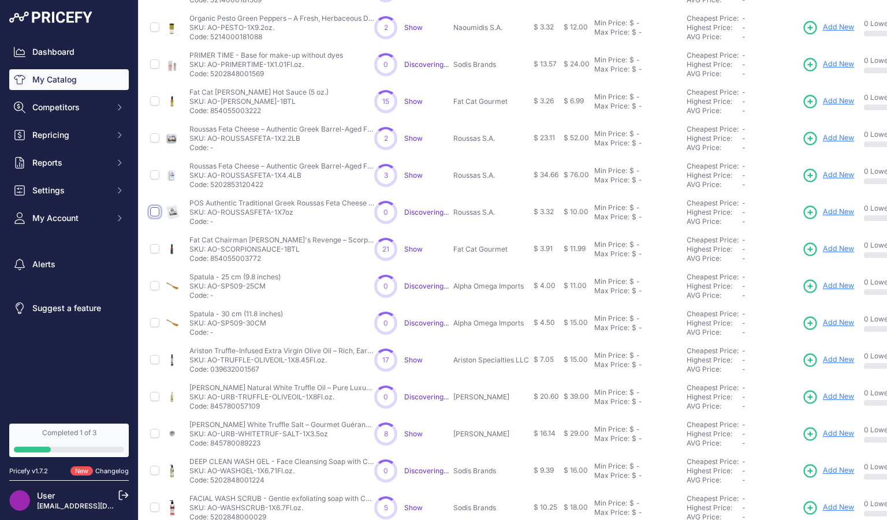
click at [154, 211] on input "checkbox" at bounding box center [154, 211] width 9 height 9
checkbox input "true"
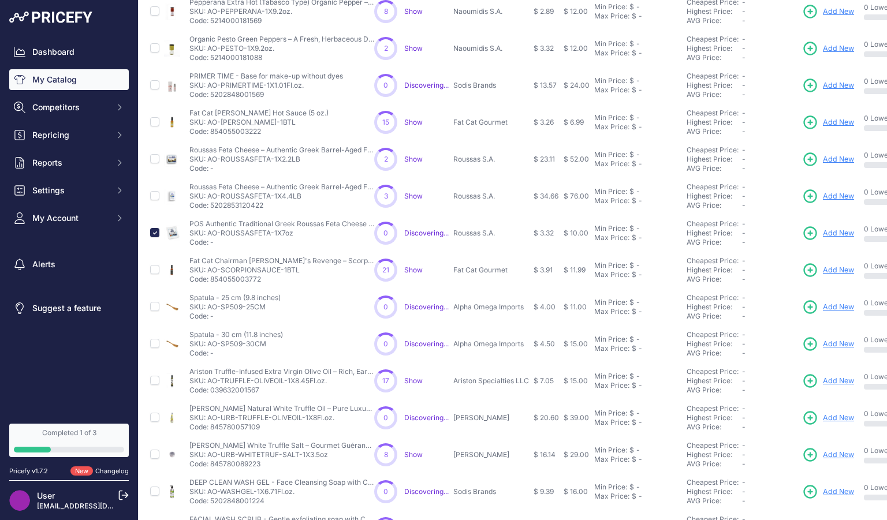
scroll to position [234, 0]
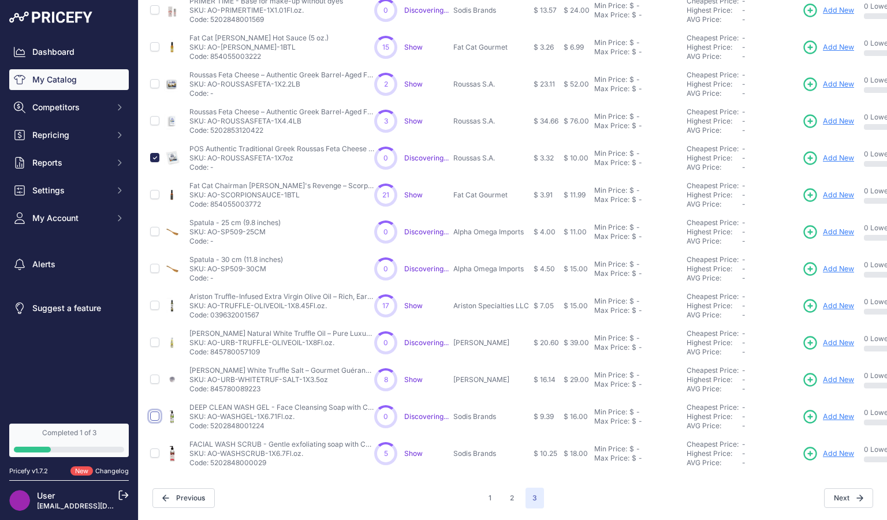
click at [154, 412] on input "checkbox" at bounding box center [154, 416] width 9 height 9
checkbox input "true"
click at [155, 449] on input "checkbox" at bounding box center [154, 453] width 9 height 9
checkbox input "true"
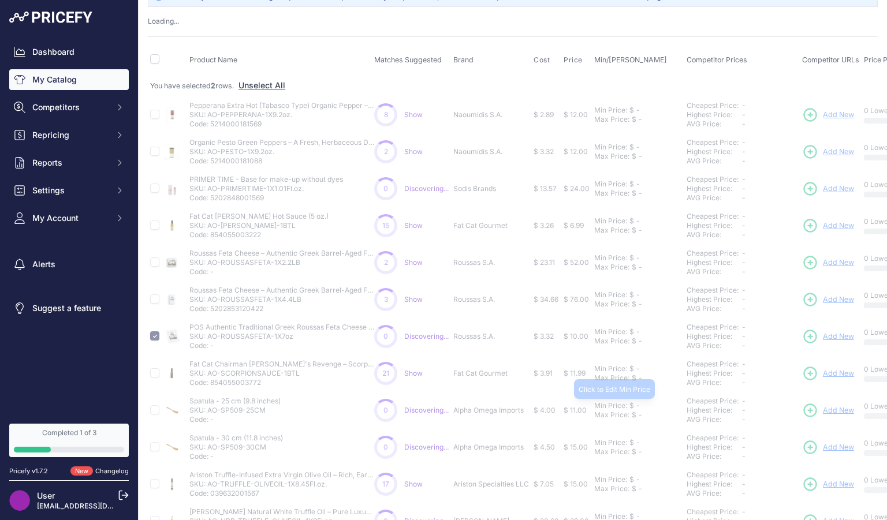
scroll to position [0, 0]
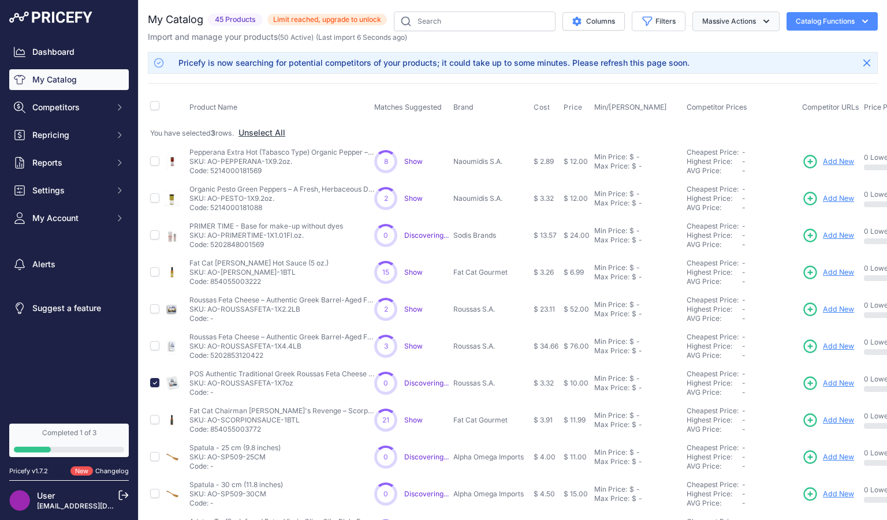
click at [763, 21] on icon "button" at bounding box center [766, 21] width 6 height 3
click at [709, 91] on span "Delete" at bounding box center [708, 90] width 24 height 10
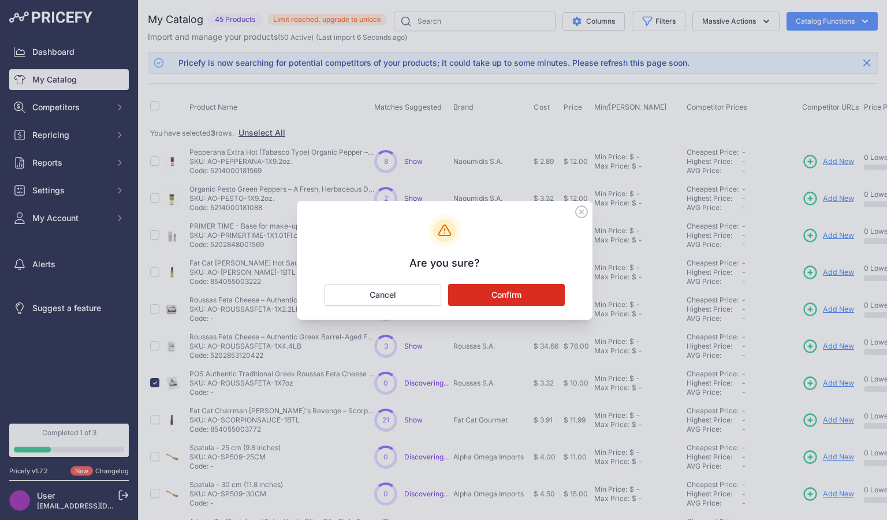
click at [510, 296] on button "Confirm" at bounding box center [506, 295] width 117 height 22
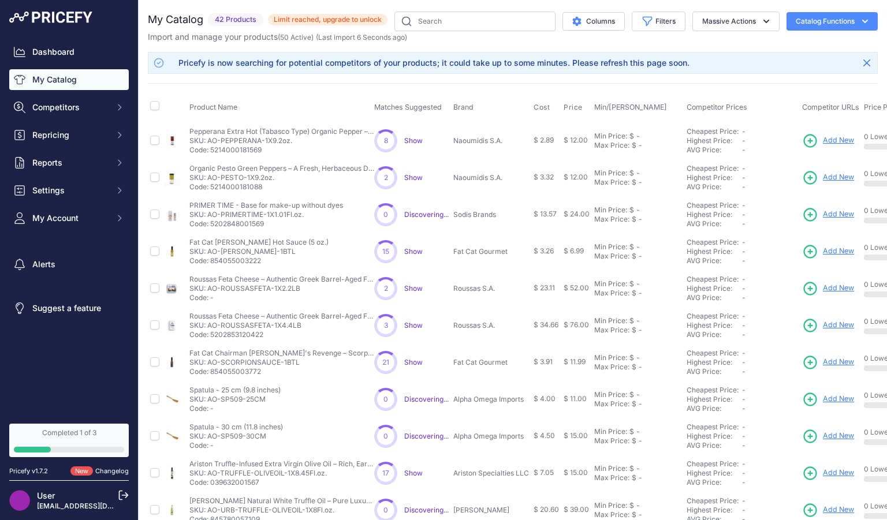
click at [415, 284] on span "Show" at bounding box center [413, 288] width 18 height 9
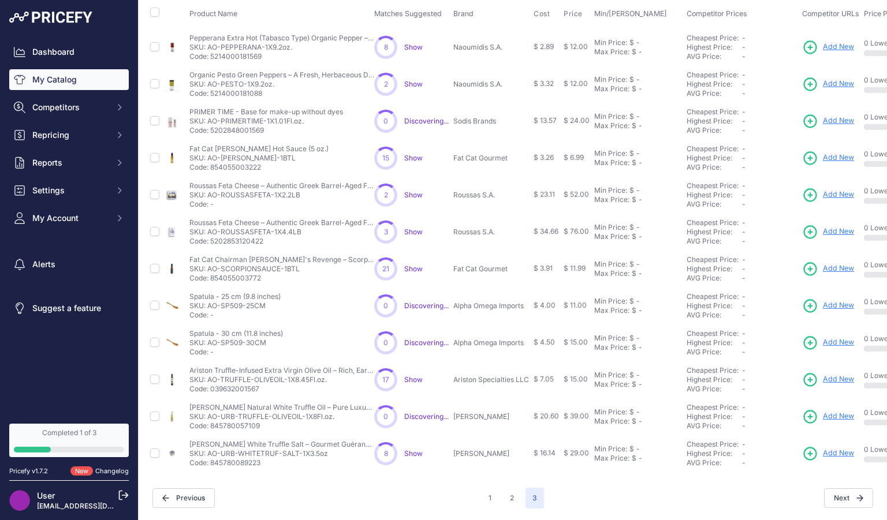
scroll to position [102, 0]
click at [856, 495] on icon at bounding box center [859, 498] width 7 height 7
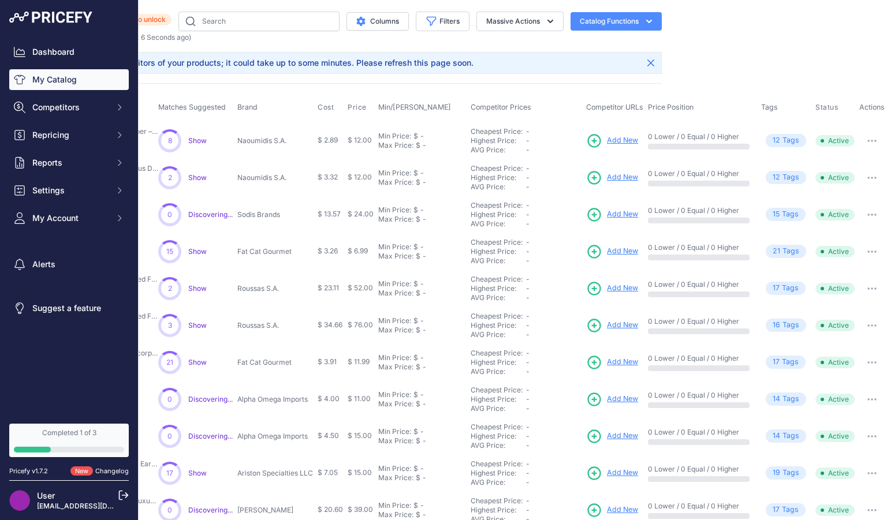
scroll to position [0, 0]
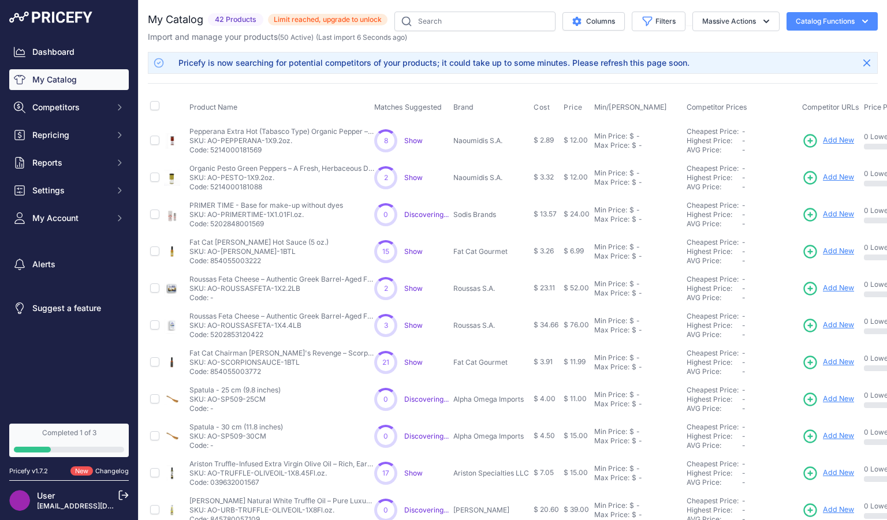
click at [416, 140] on span "Show" at bounding box center [413, 140] width 18 height 9
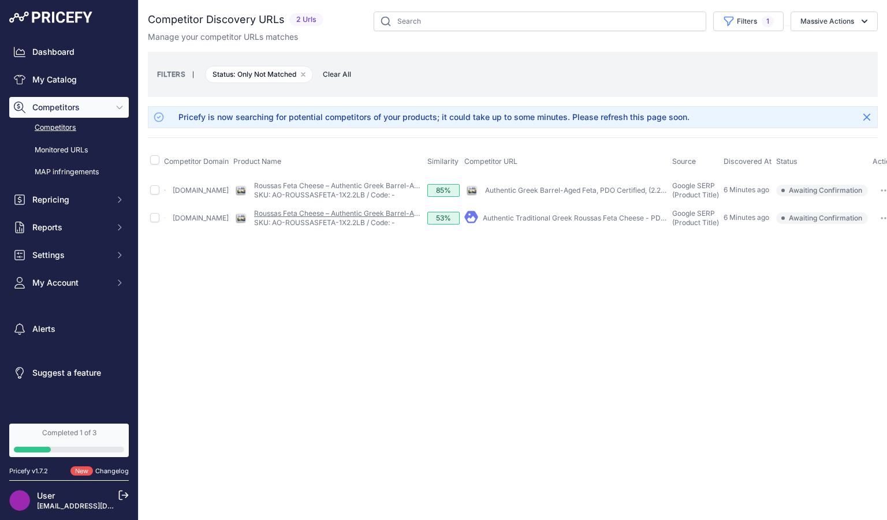
click at [309, 217] on link "Roussas Feta Cheese – Authentic Greek Barrel-Aged Feta, PDO Certified, (2.2 lbs)" at bounding box center [387, 213] width 266 height 9
